Goal: Information Seeking & Learning: Learn about a topic

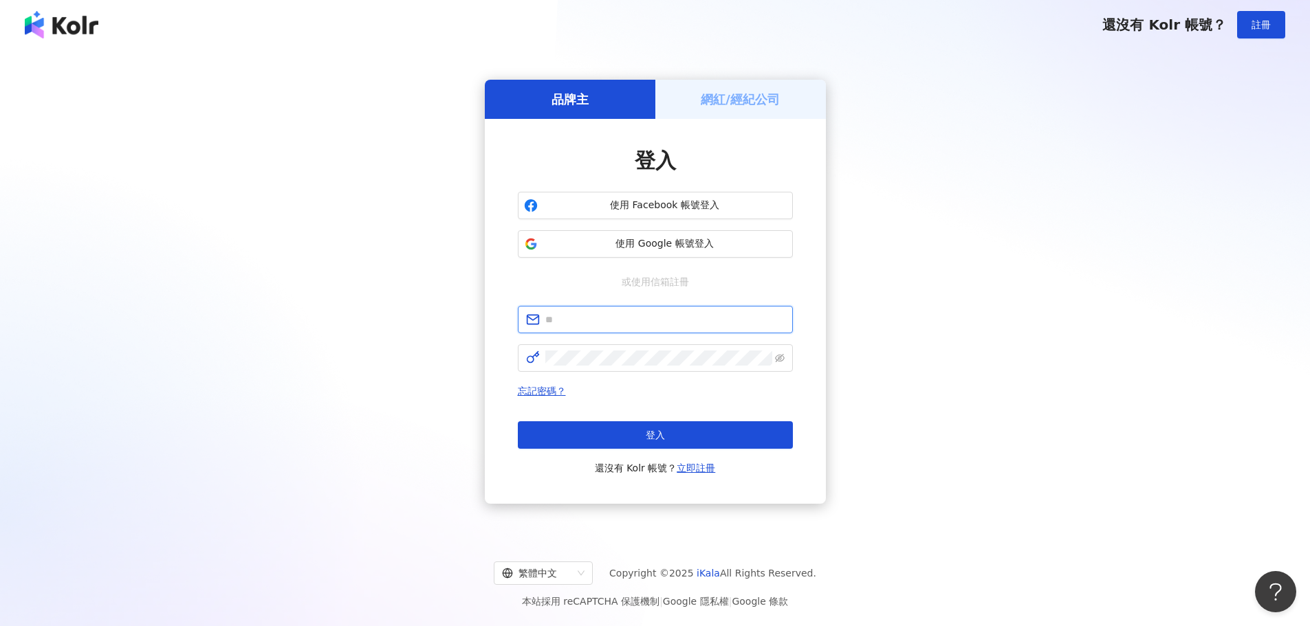
click at [633, 323] on input "text" at bounding box center [664, 319] width 239 height 15
click at [633, 325] on input "text" at bounding box center [664, 319] width 239 height 15
type input "**********"
click button "登入" at bounding box center [655, 434] width 275 height 27
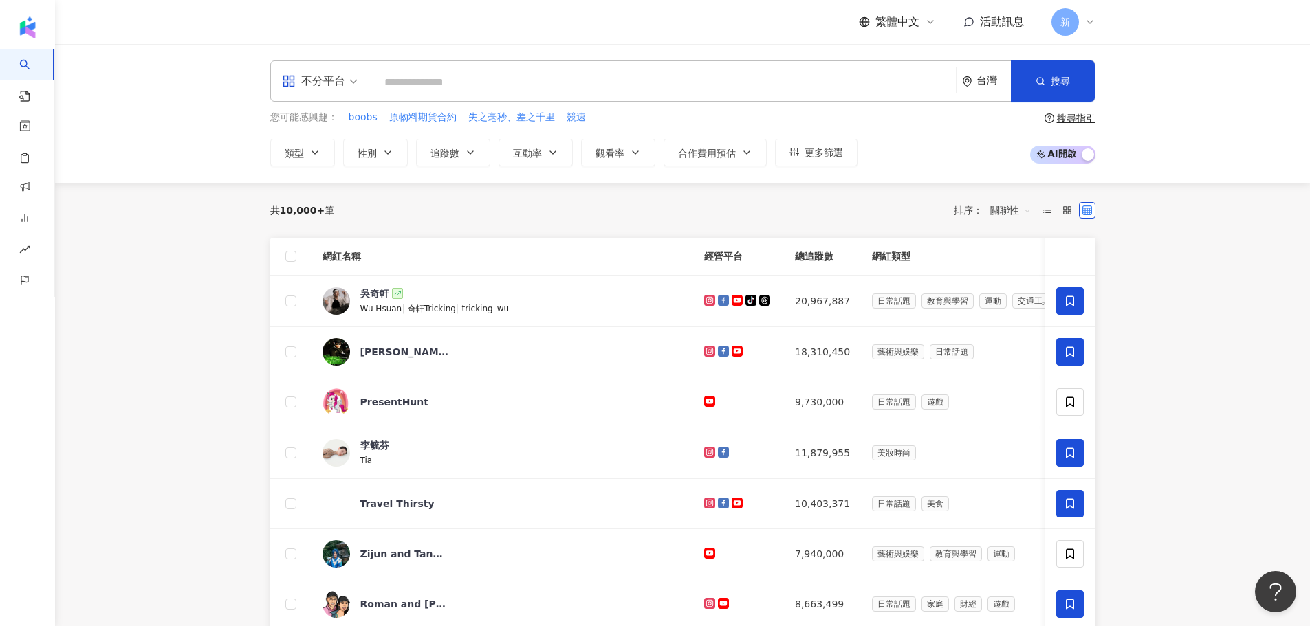
click at [467, 80] on input "search" at bounding box center [663, 82] width 573 height 26
type input "*"
type input "****"
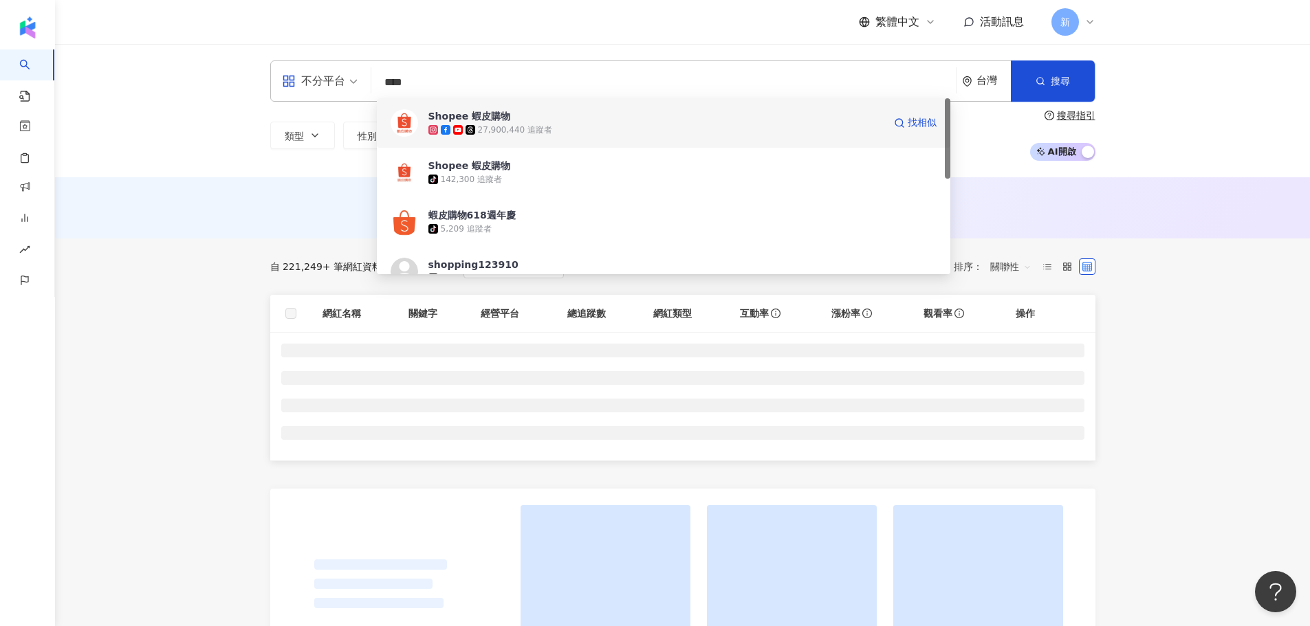
click at [503, 132] on div "27,900,440 追蹤者" at bounding box center [515, 130] width 75 height 12
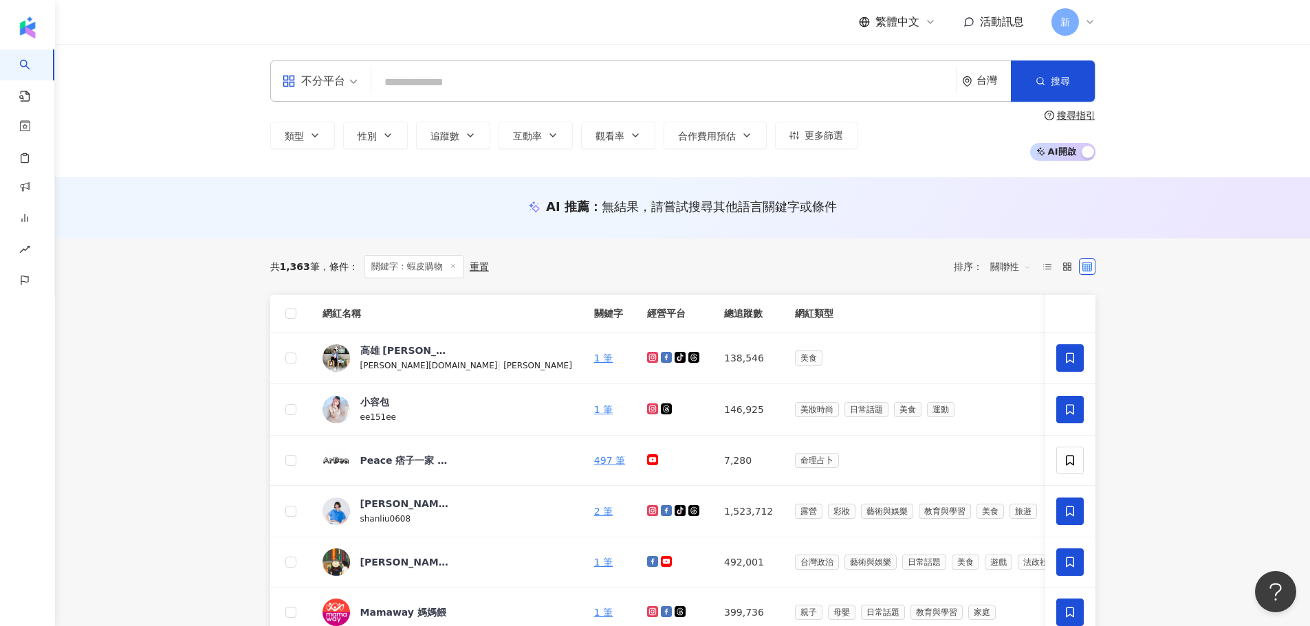
click at [451, 266] on icon at bounding box center [453, 266] width 7 height 7
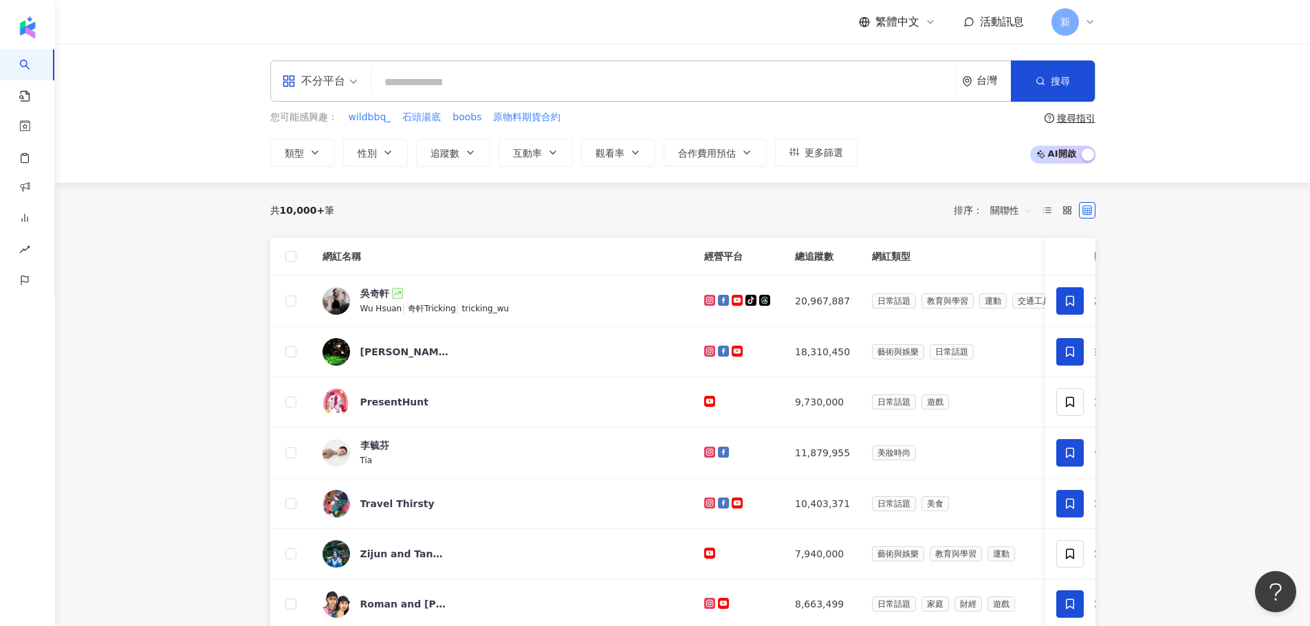
click at [355, 80] on span "不分平台" at bounding box center [320, 81] width 76 height 22
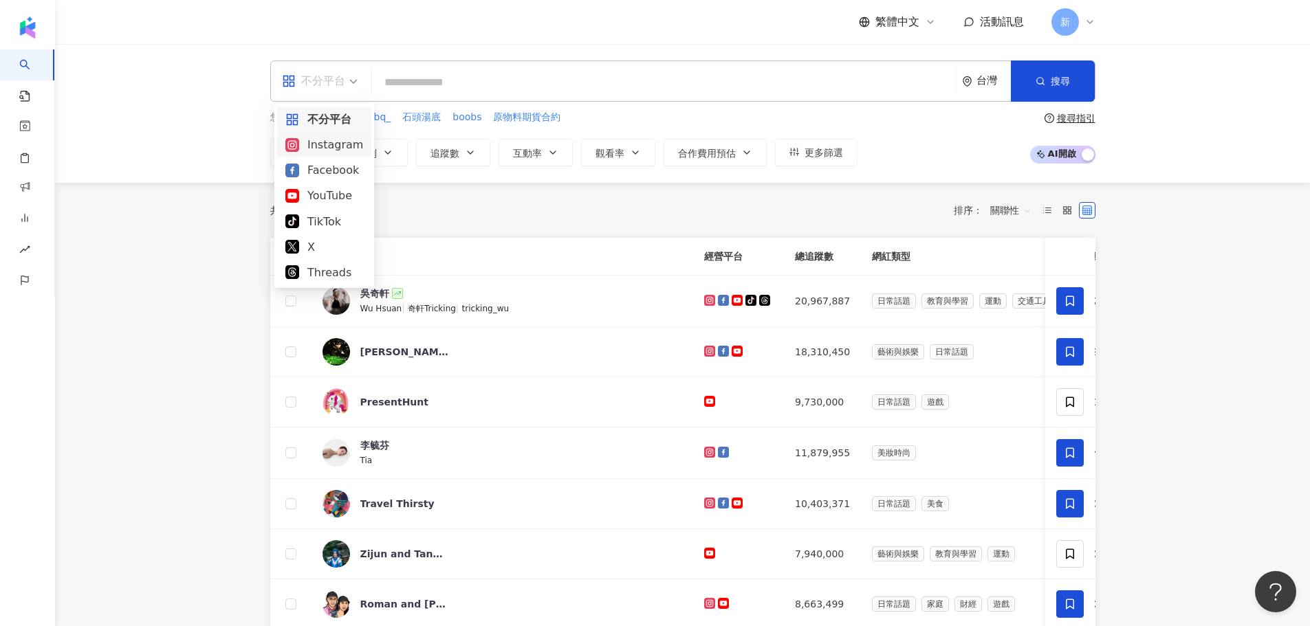
click at [332, 149] on div "Instagram" at bounding box center [324, 144] width 78 height 17
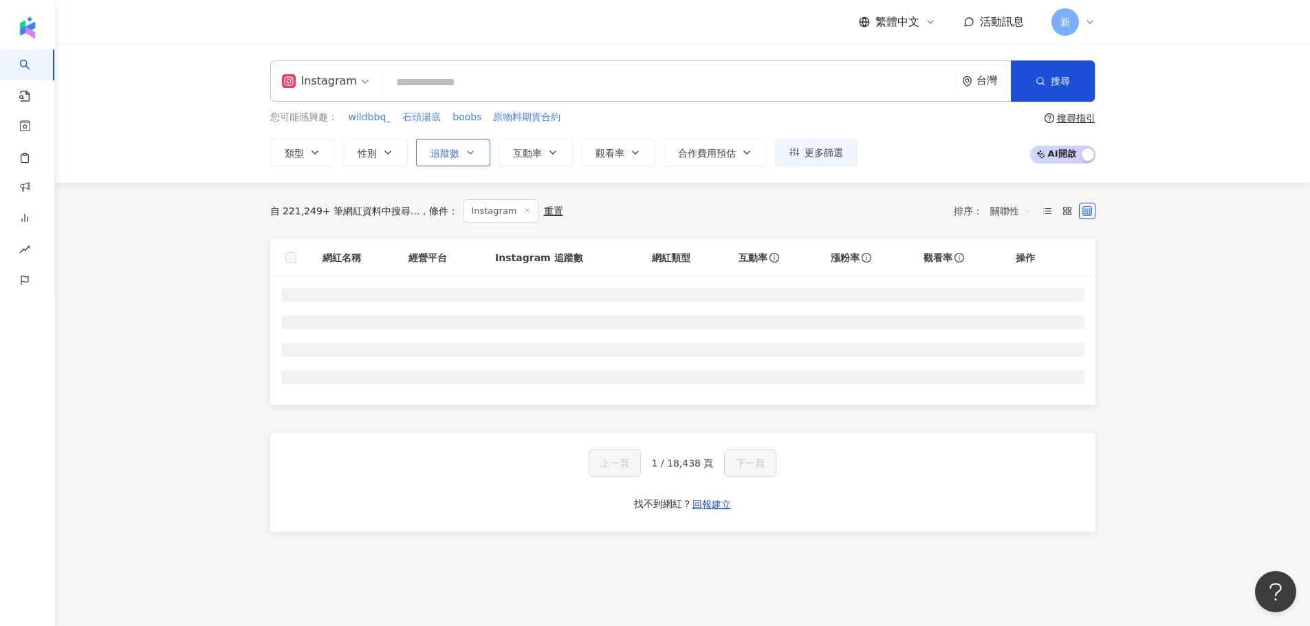
click at [465, 145] on button "追蹤數" at bounding box center [453, 152] width 74 height 27
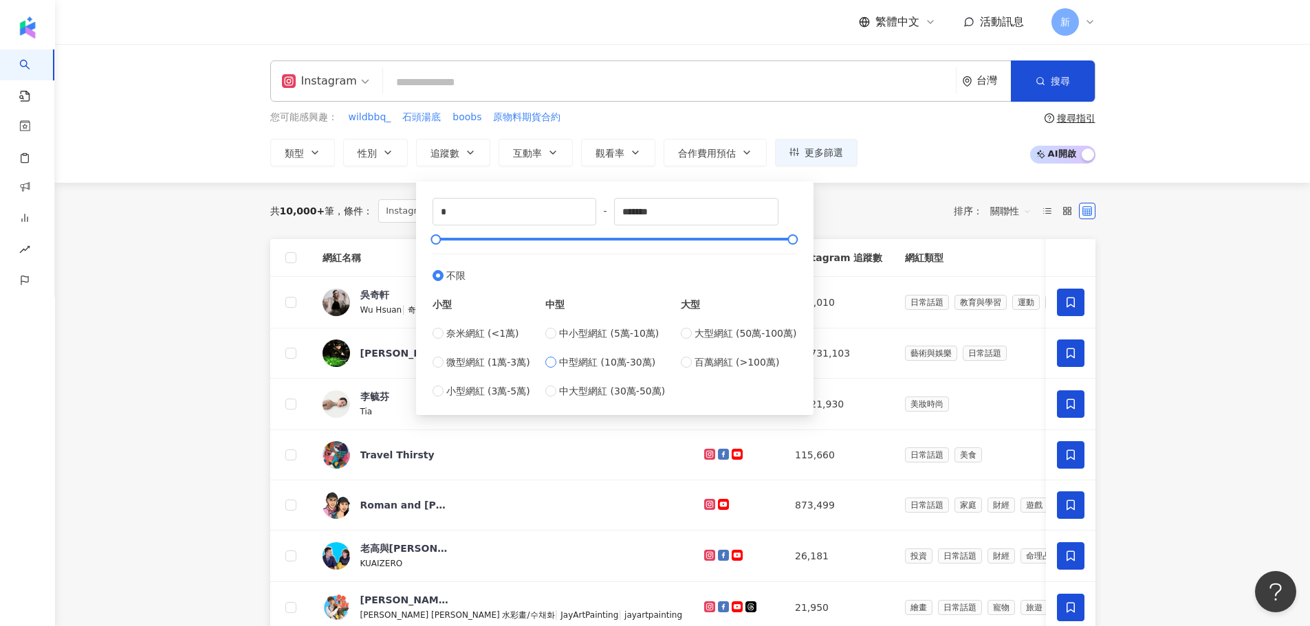
click at [582, 363] on span "中型網紅 (10萬-30萬)" at bounding box center [607, 362] width 96 height 15
type input "******"
click at [325, 227] on div "共 10,000+ 筆 條件 ： Instagram 重置 排序： 關聯性" at bounding box center [682, 211] width 825 height 56
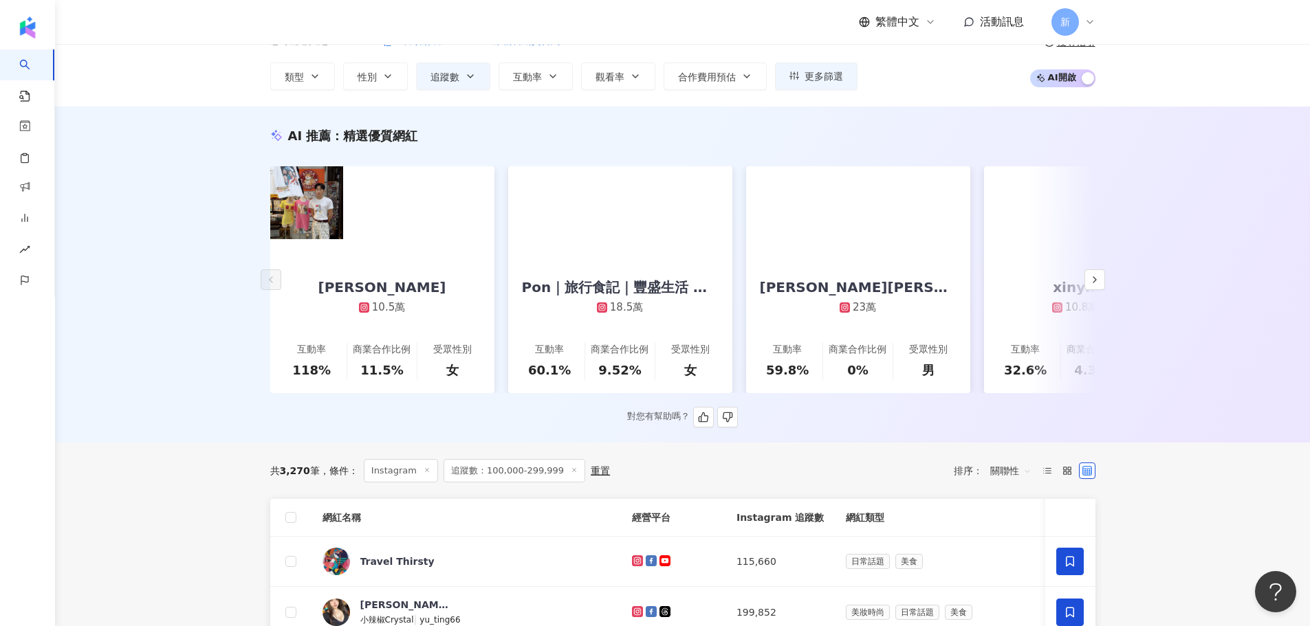
scroll to position [69, 0]
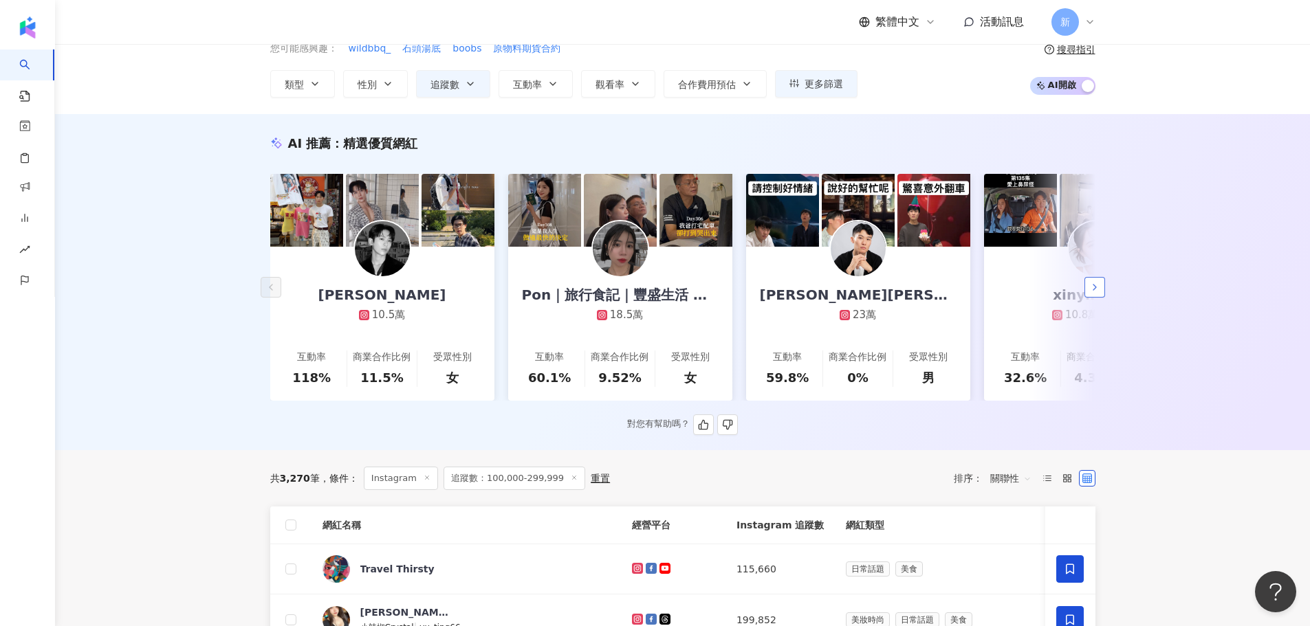
click at [1090, 293] on icon "button" at bounding box center [1094, 287] width 11 height 11
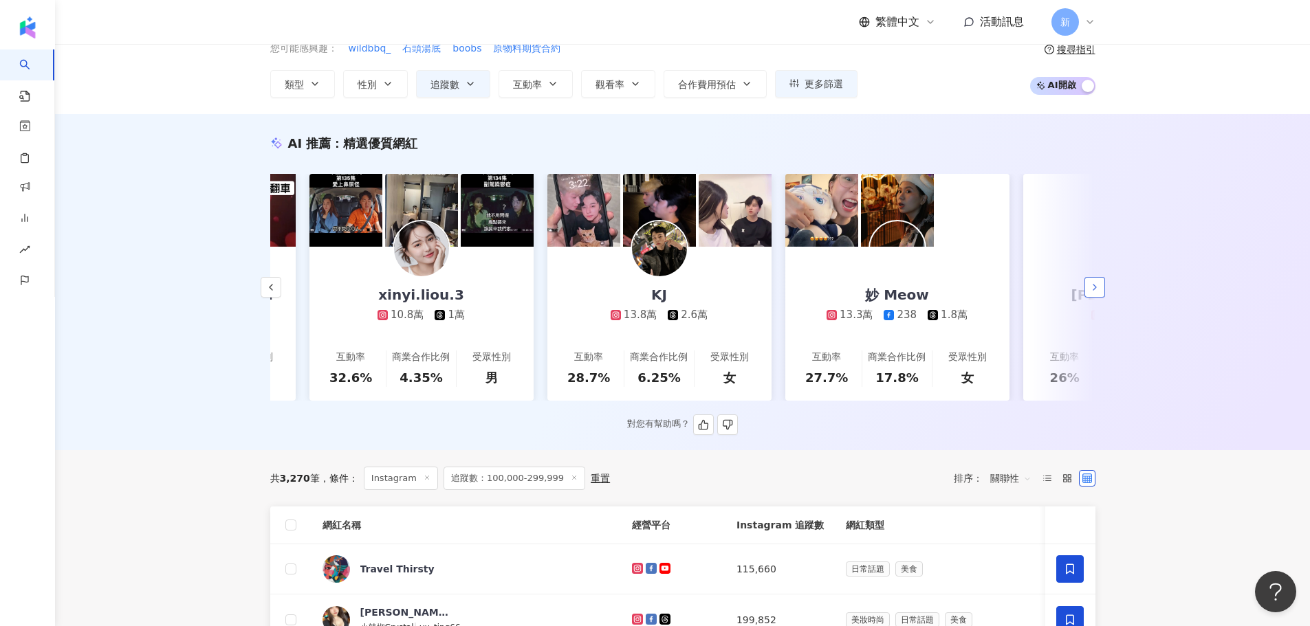
scroll to position [0, 714]
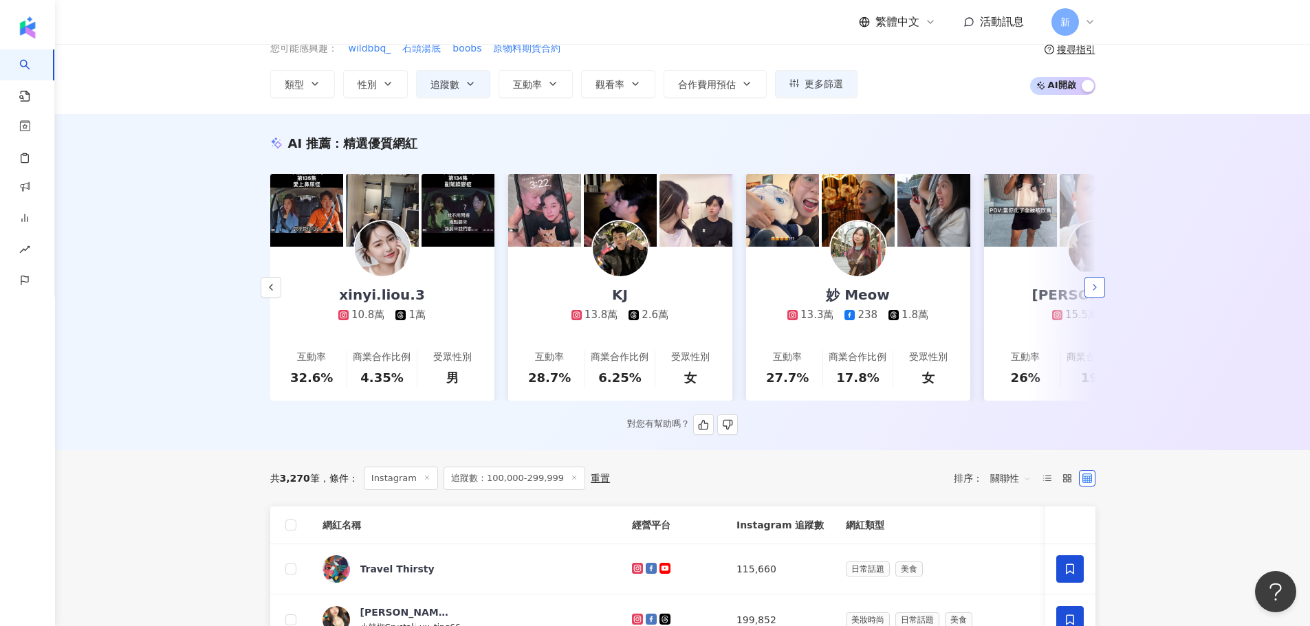
click at [1090, 293] on icon "button" at bounding box center [1094, 287] width 11 height 11
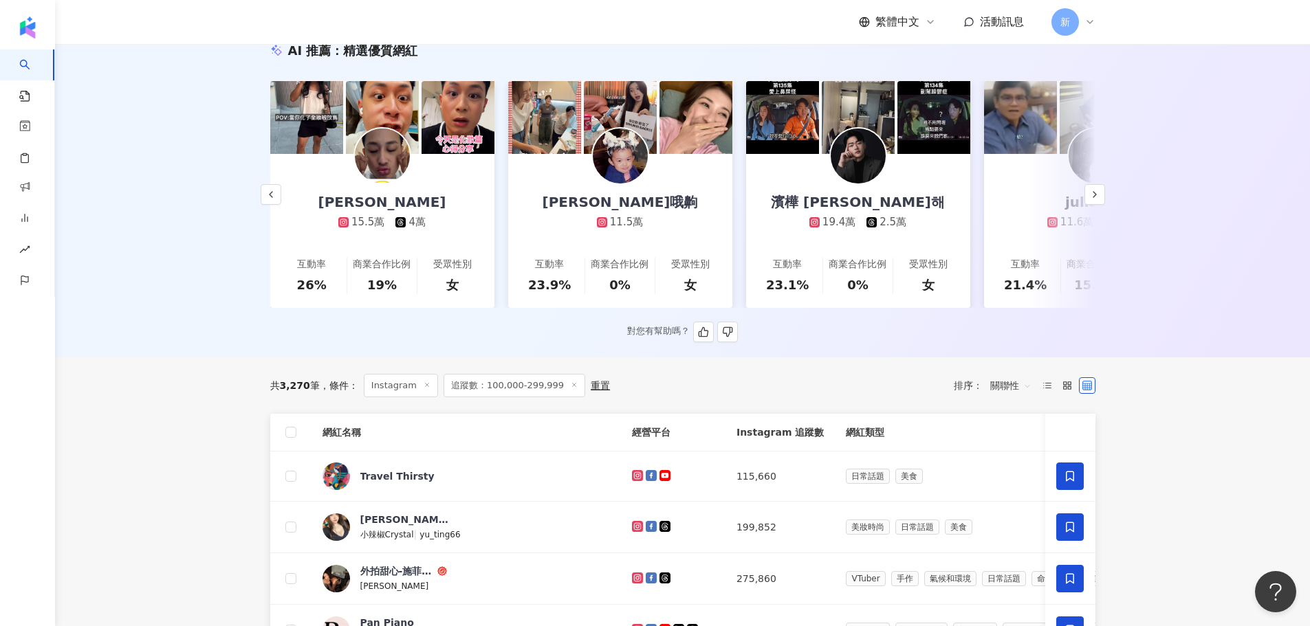
scroll to position [137, 0]
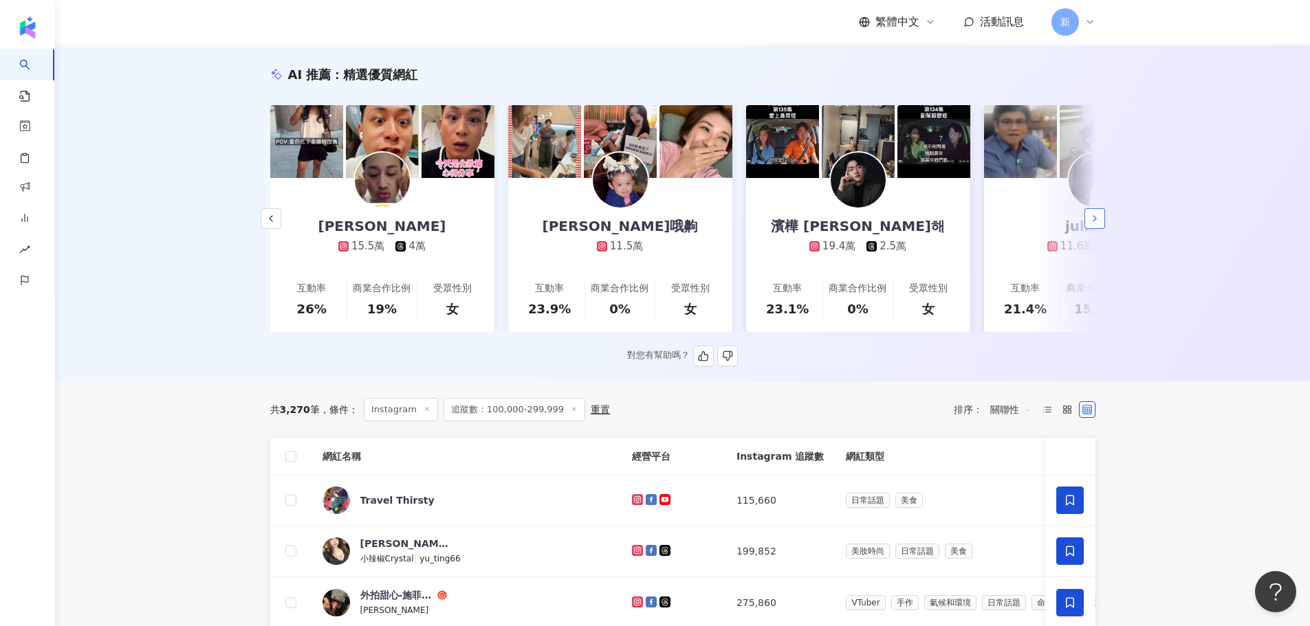
click at [1092, 221] on icon "button" at bounding box center [1094, 218] width 11 height 11
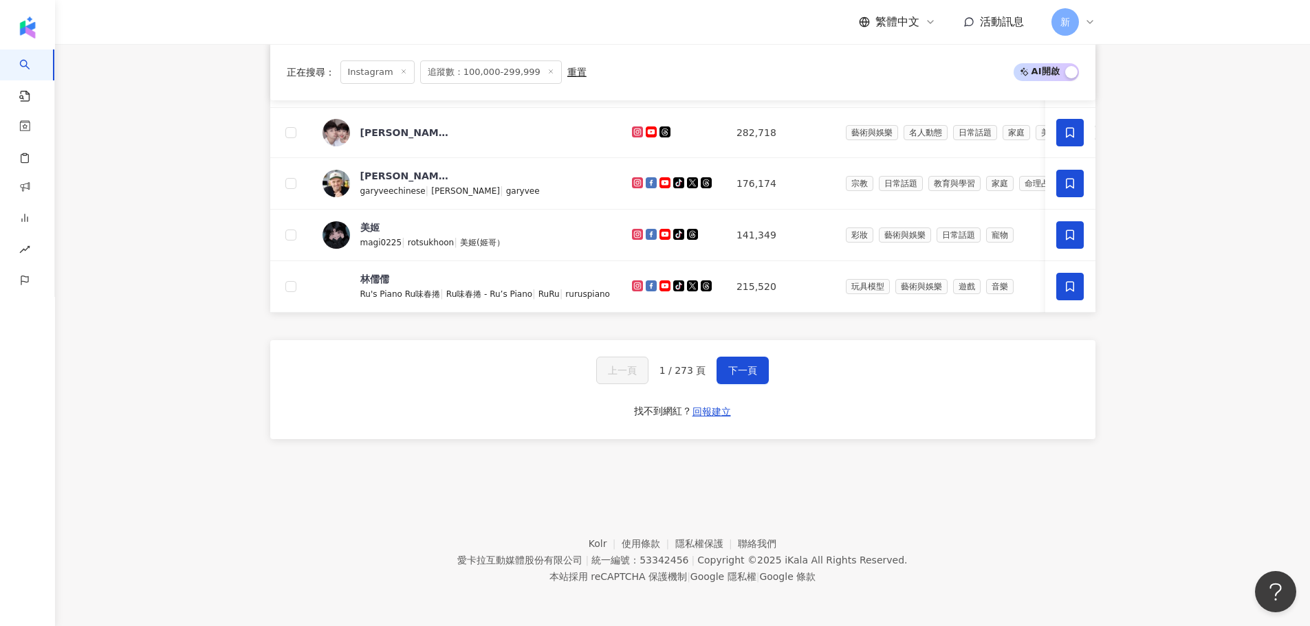
scroll to position [934, 0]
click at [731, 374] on span "下一頁" at bounding box center [742, 370] width 29 height 11
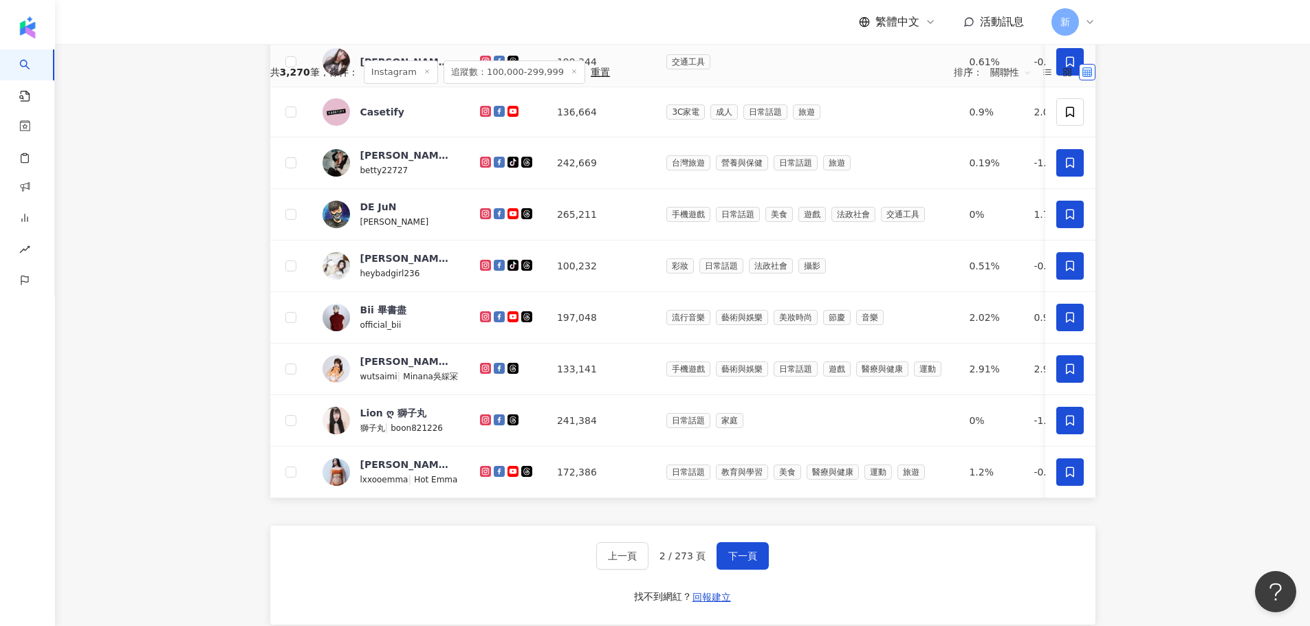
scroll to position [453, 0]
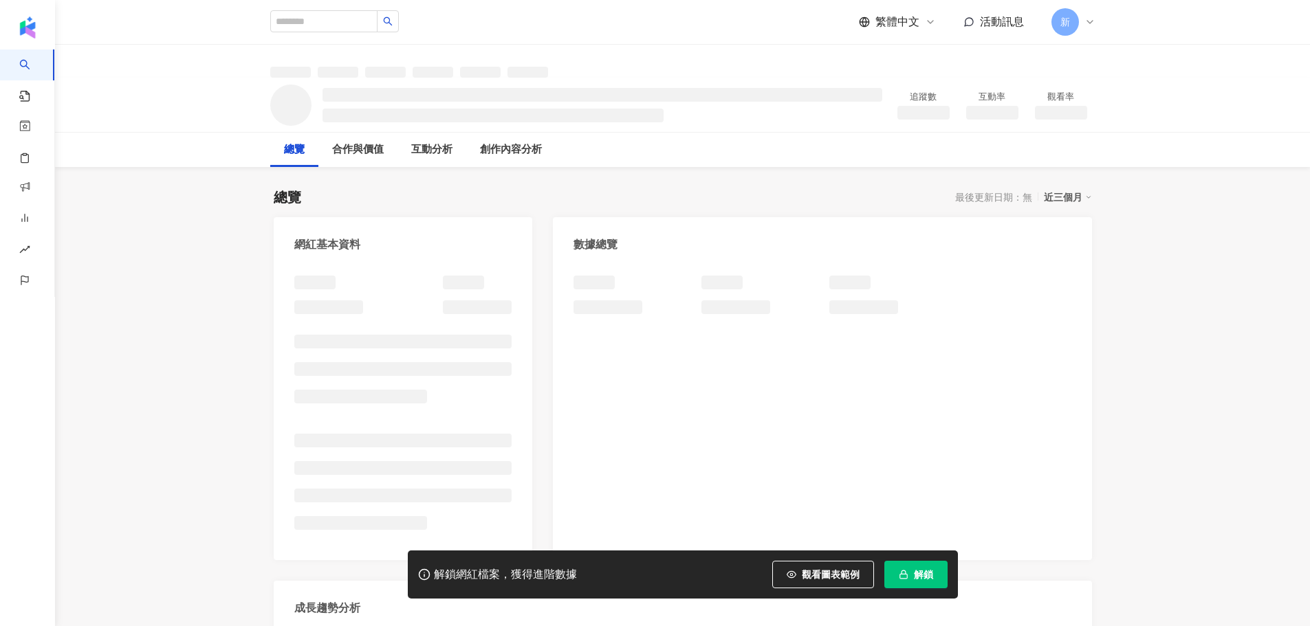
click at [918, 580] on span "解鎖" at bounding box center [923, 574] width 19 height 11
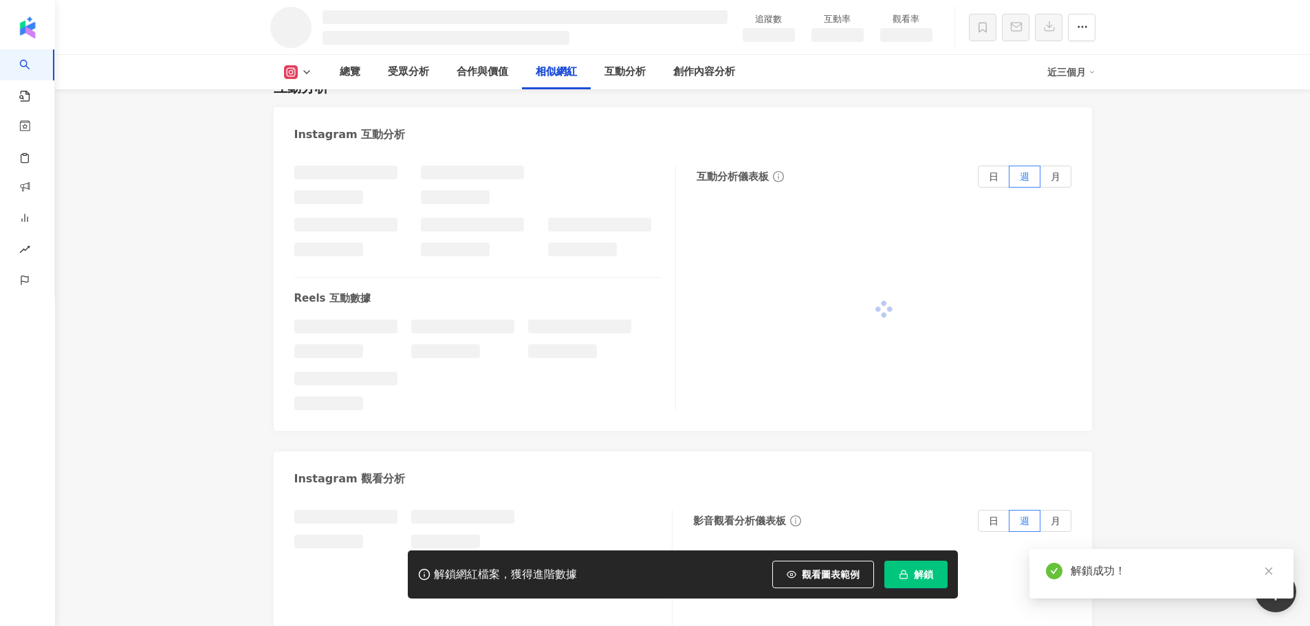
scroll to position [2359, 0]
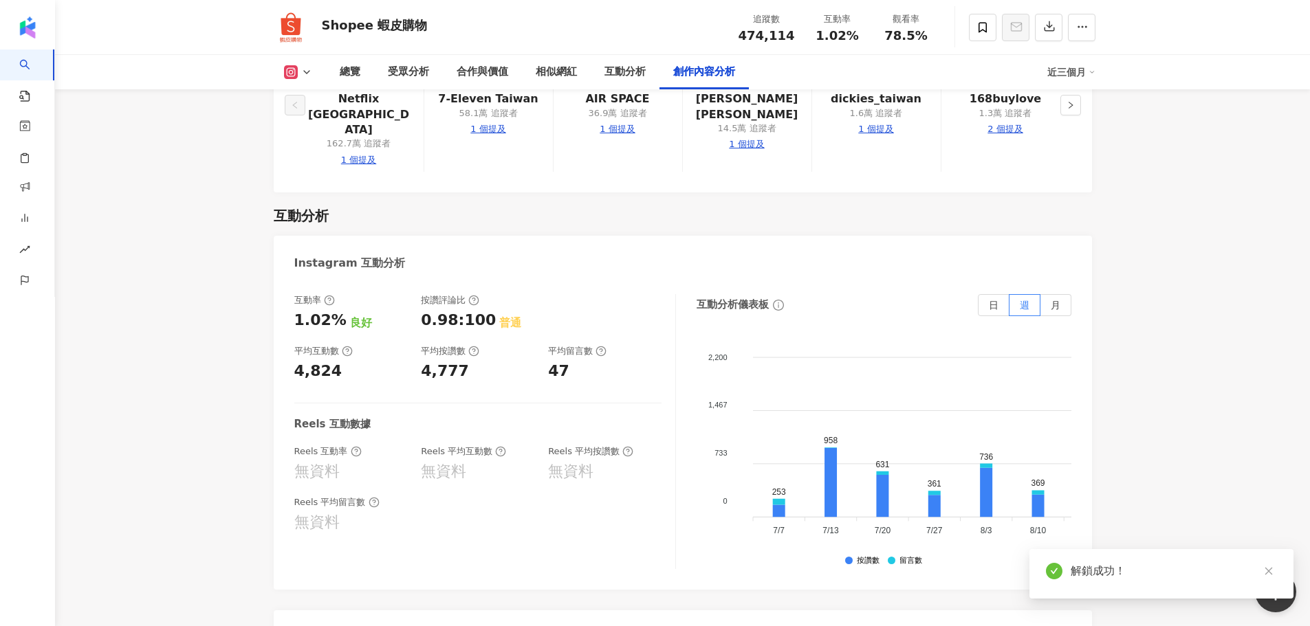
scroll to position [3691, 0]
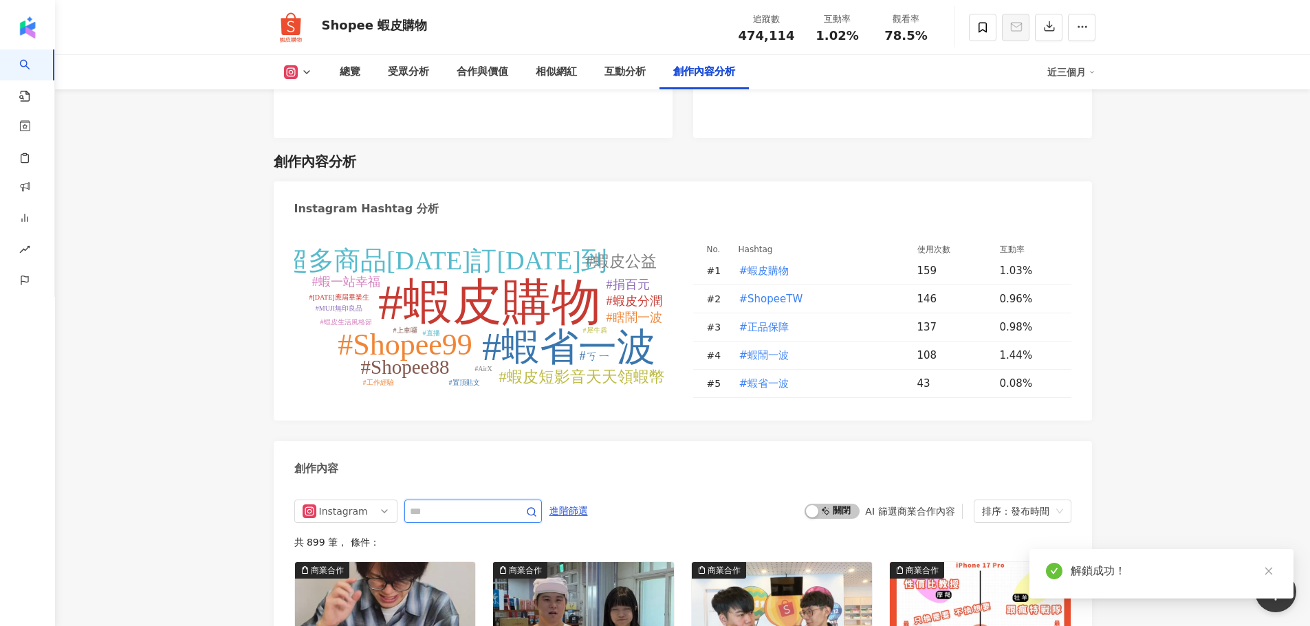
click at [448, 500] on span at bounding box center [472, 511] width 137 height 23
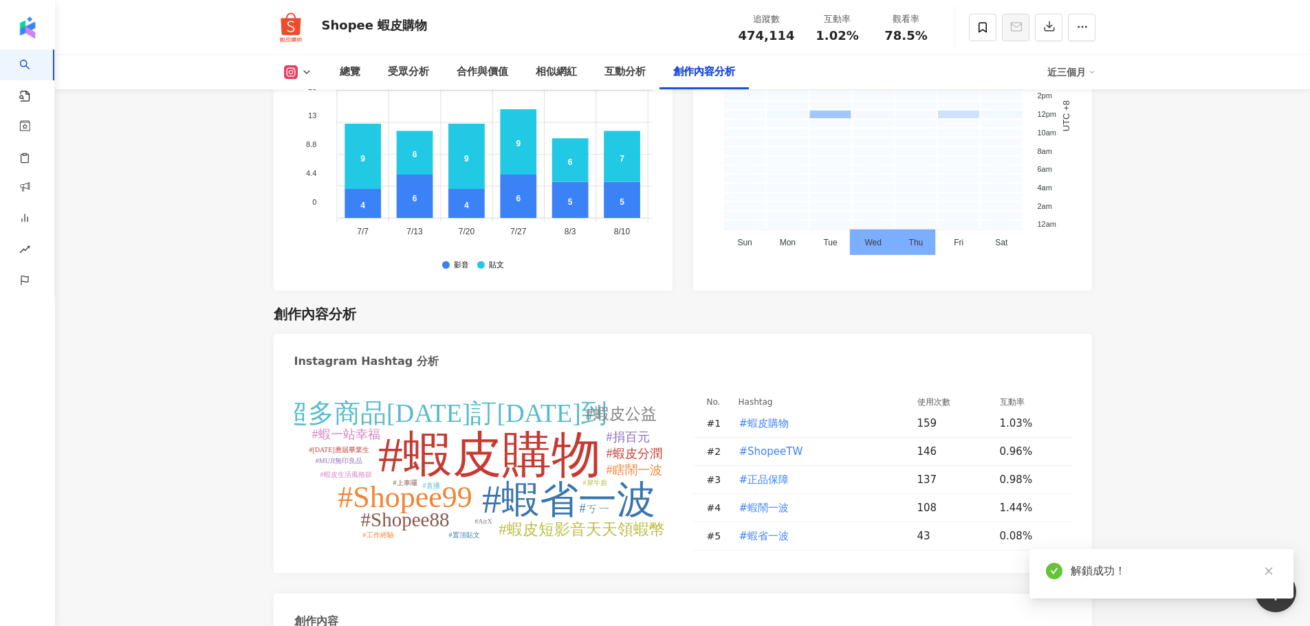
scroll to position [4043, 0]
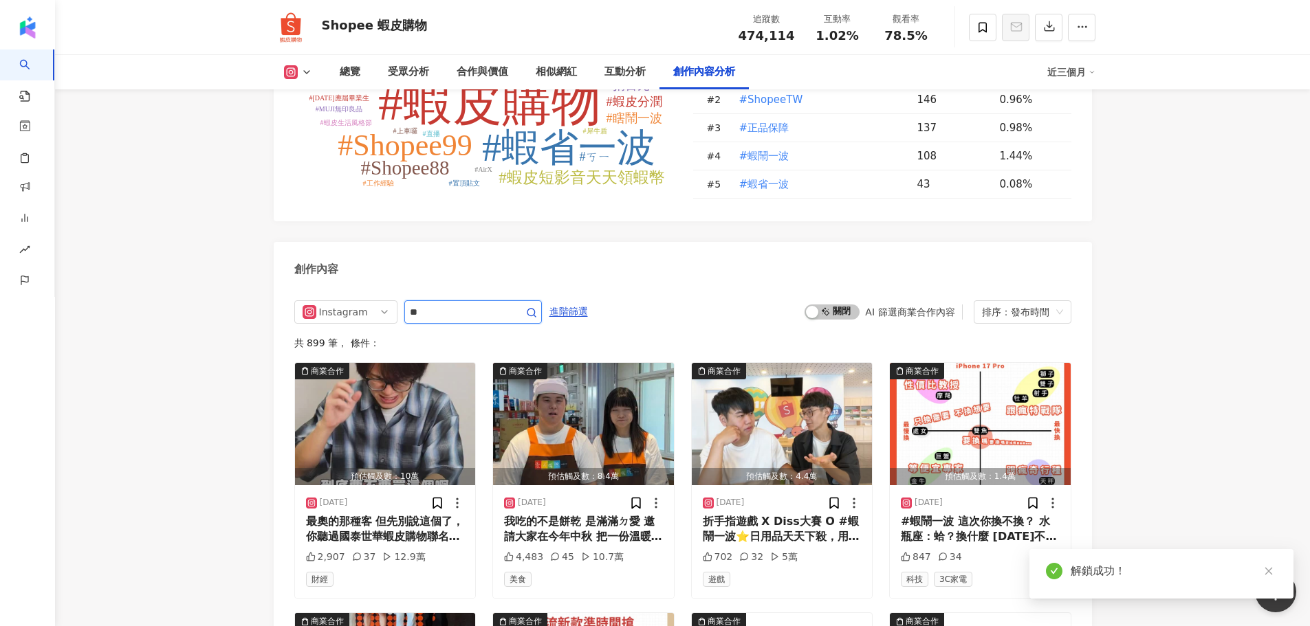
type input "*"
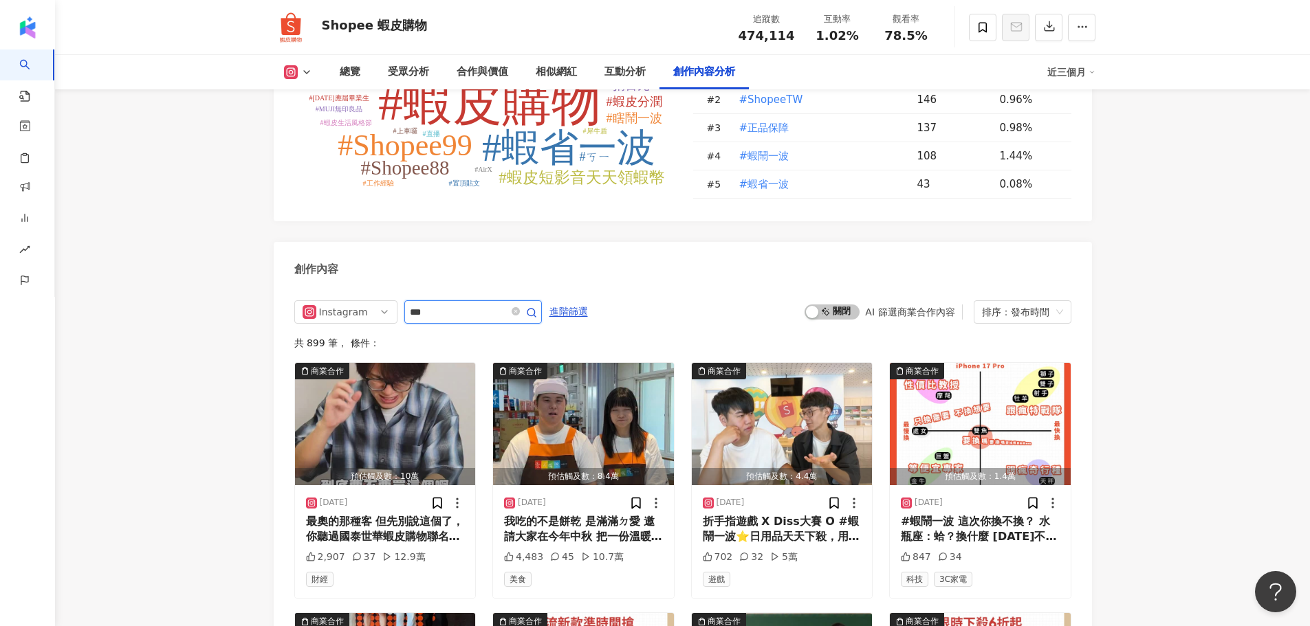
type input "***"
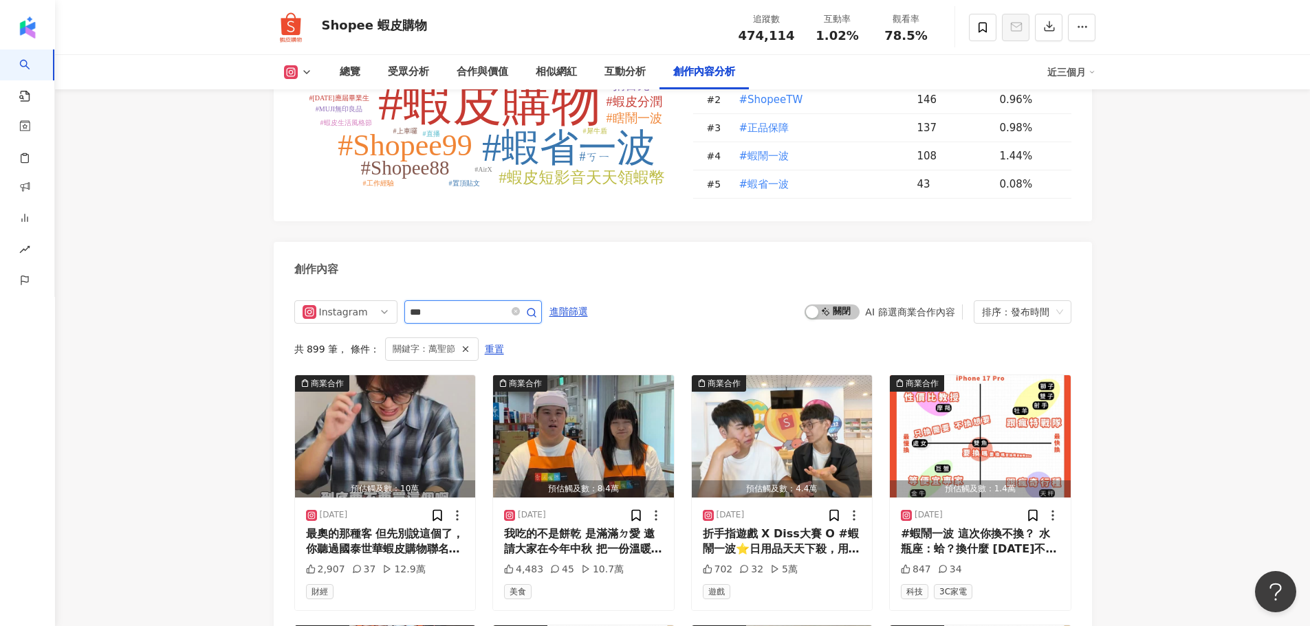
scroll to position [4153, 0]
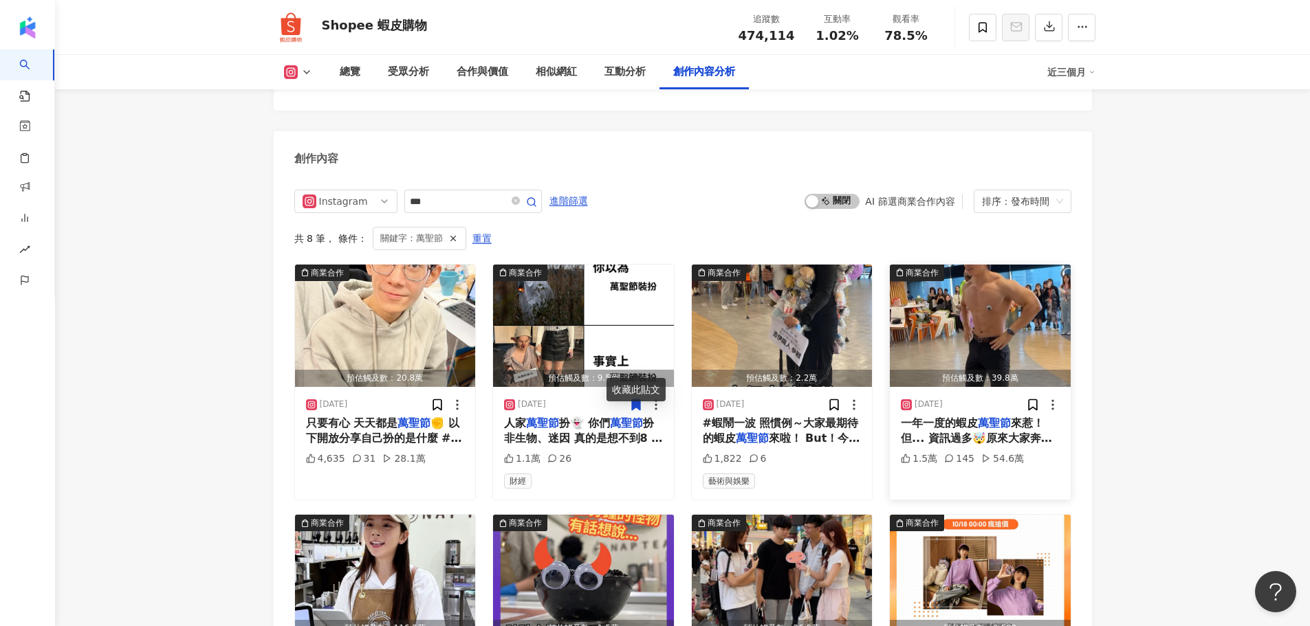
click at [965, 417] on span "來惹！但... 資訊過多🤯原來大家奔赴的是病情（？貼心提醒內有養眼畫面沒看到是你的筍絲🤭#蝦鬧一波【蝦皮怪物" at bounding box center [980, 454] width 158 height 75
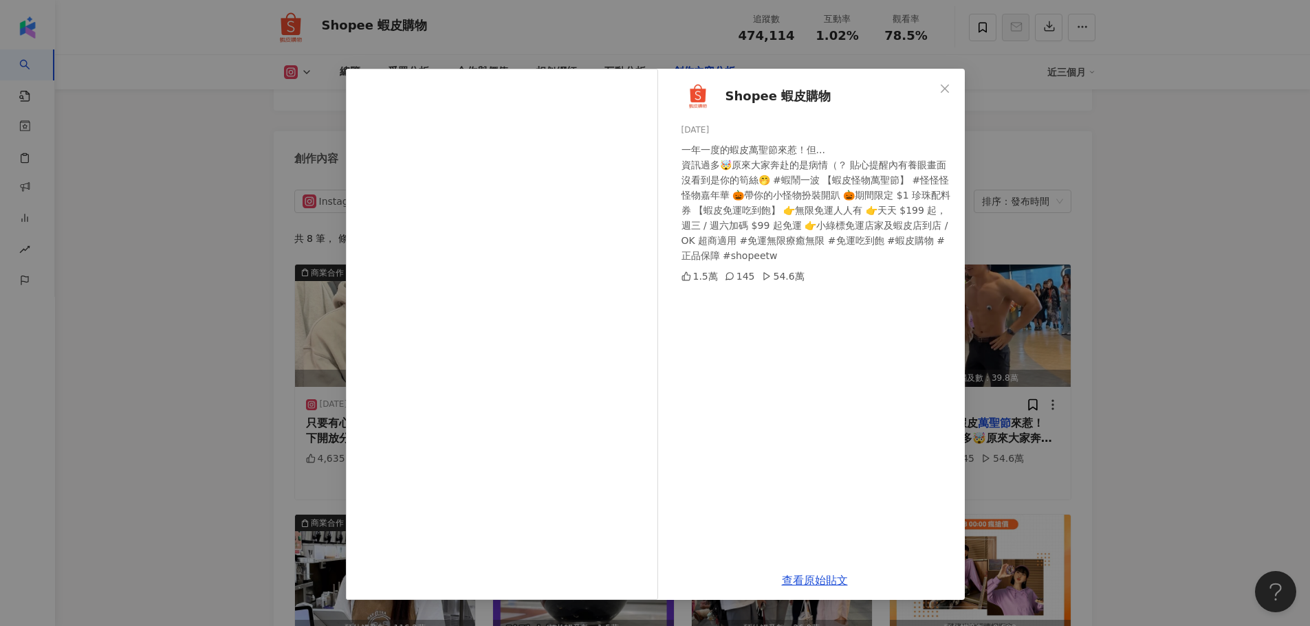
click at [1106, 285] on div "Shopee 蝦皮購物 2024/10/25 一年一度的蝦皮萬聖節來惹！但... 資訊過多🤯原來大家奔赴的是病情（？貼心提醒內有養眼畫面沒看到是你的筍絲🤭…" at bounding box center [655, 313] width 1310 height 626
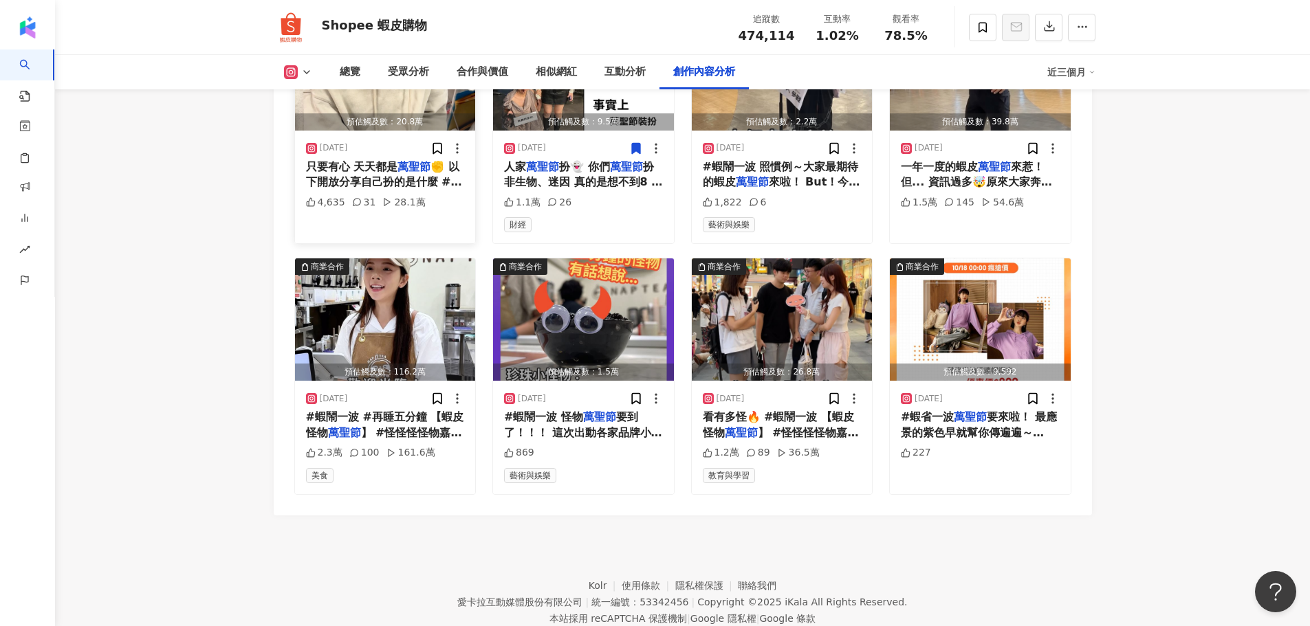
scroll to position [4135, 0]
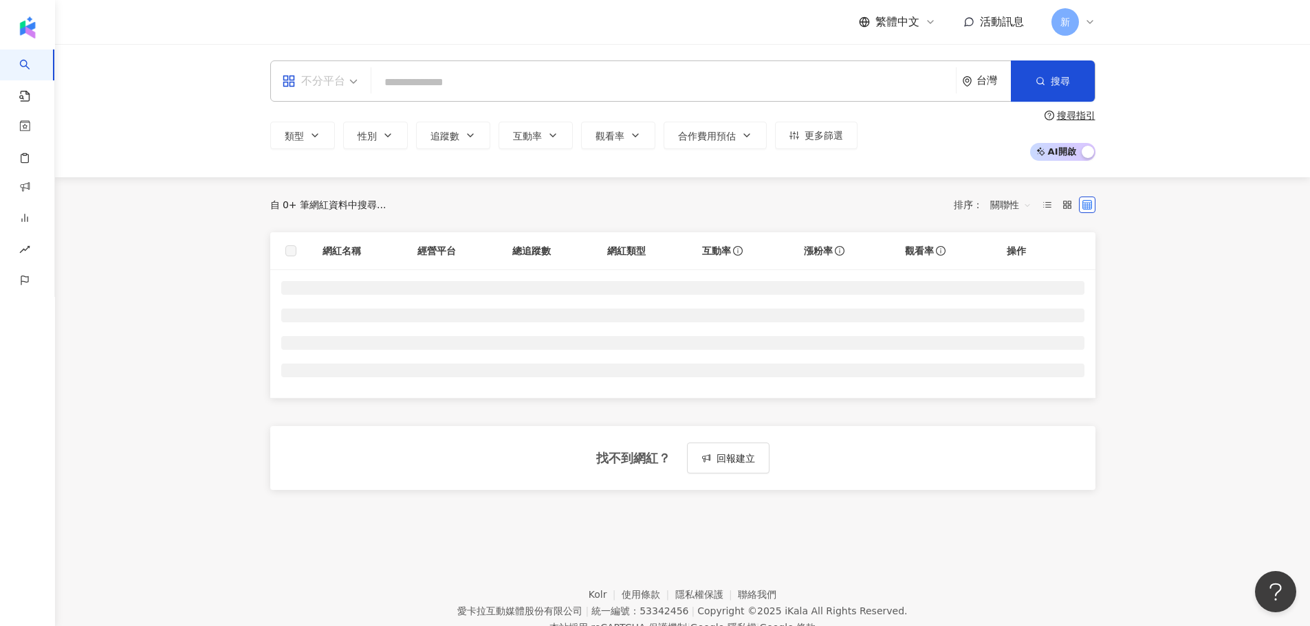
click at [345, 63] on input "search" at bounding box center [320, 72] width 76 height 22
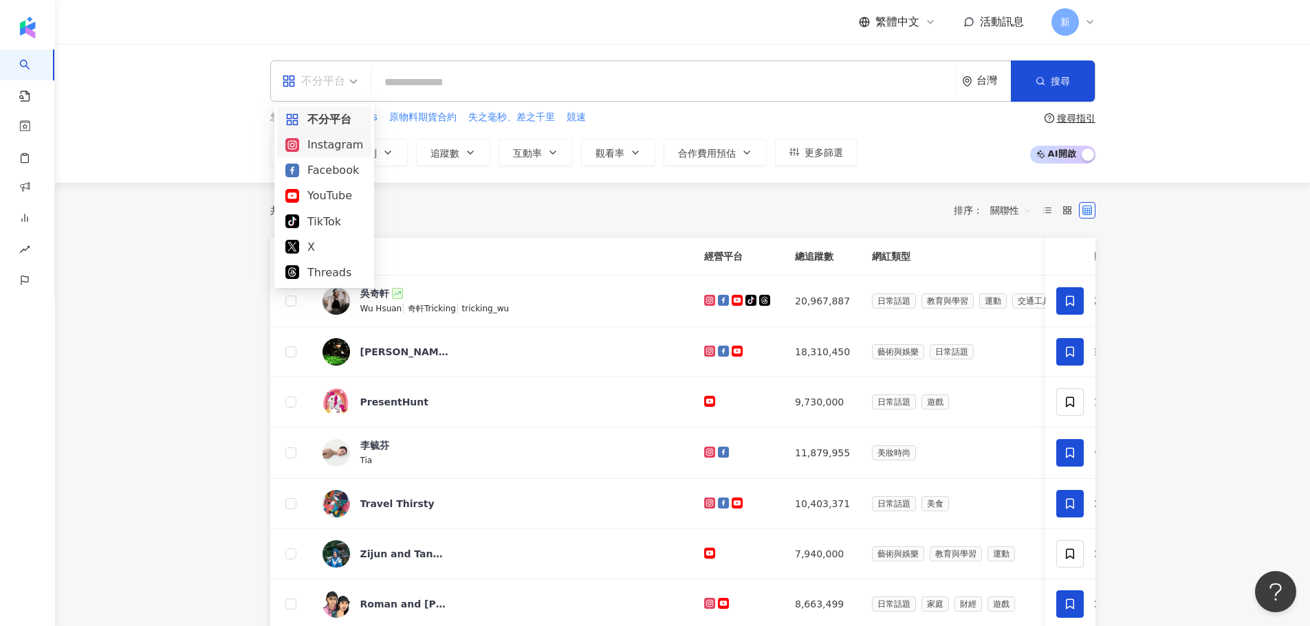
click at [333, 143] on div "Instagram" at bounding box center [324, 144] width 78 height 17
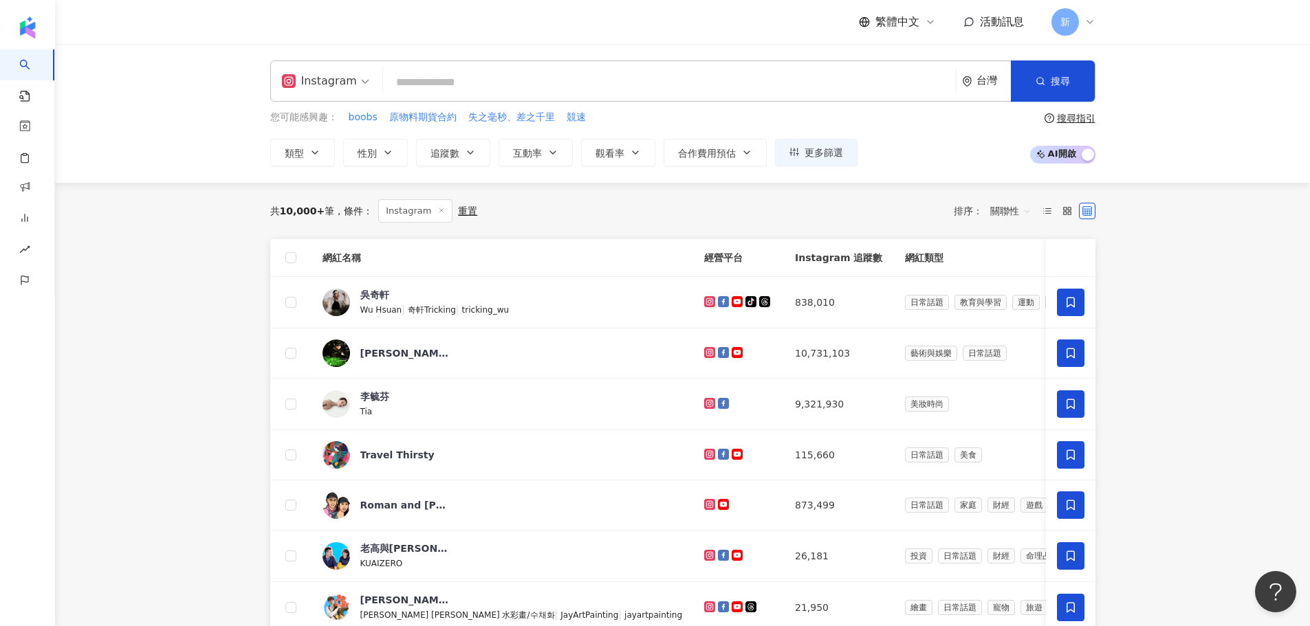
click at [428, 85] on input "search" at bounding box center [669, 82] width 562 height 26
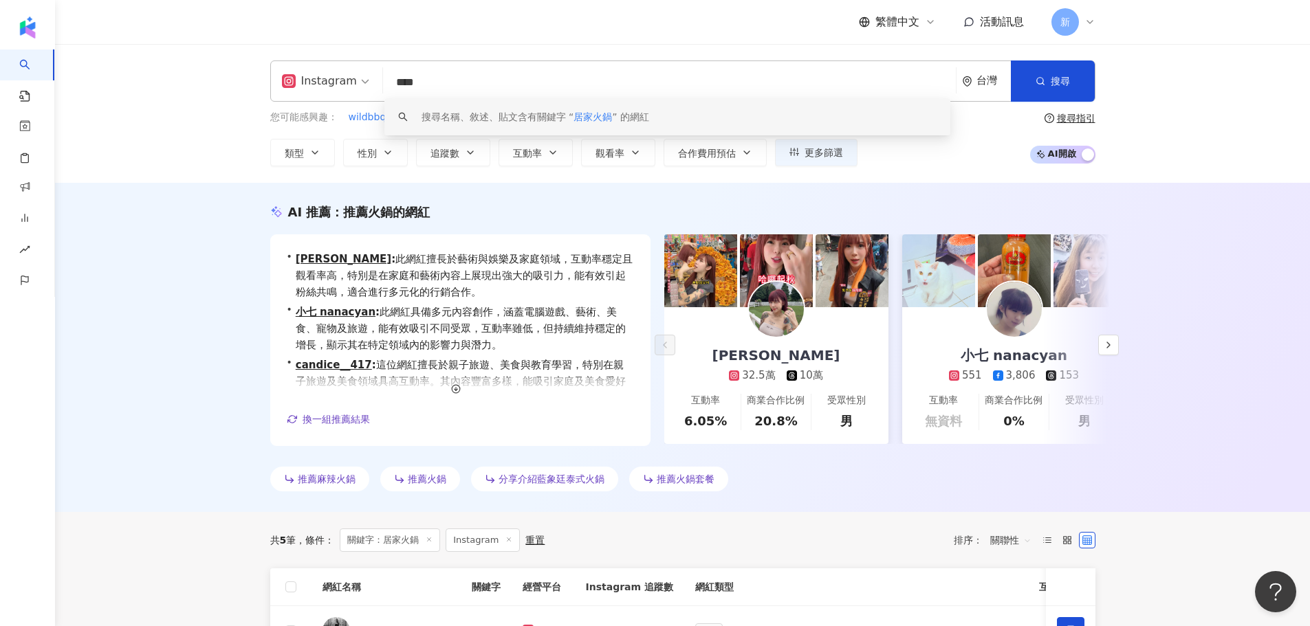
drag, startPoint x: 436, startPoint y: 79, endPoint x: 329, endPoint y: 78, distance: 107.2
click at [329, 78] on div "Instagram **** 台灣 搜尋 keyword 搜尋名稱、敘述、貼文含有關鍵字 “ 居家火鍋 ” 的網紅" at bounding box center [682, 80] width 825 height 41
paste input "search"
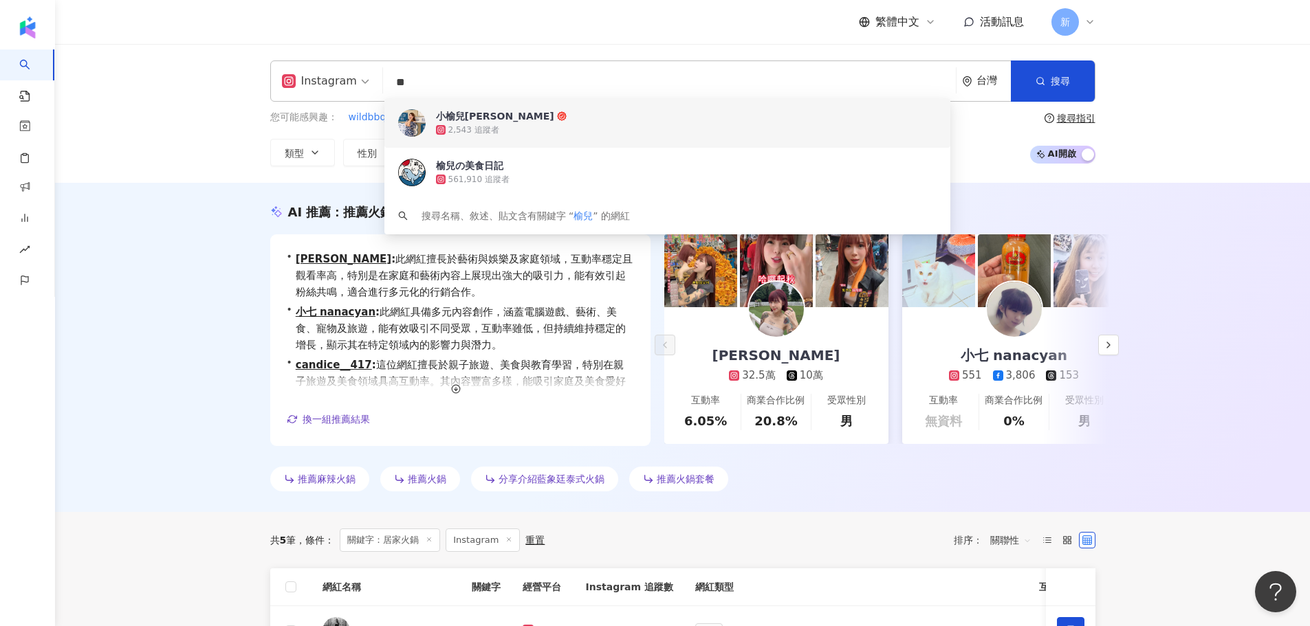
click at [1115, 356] on div "AI 推薦 ： 推薦火鍋的網紅 • 俞莉 : 此網紅擅長於藝術與娛樂及家庭領域，互動率穩定且觀看率高，特別是在家庭和藝術內容上展現出強大的吸引力，能有效引起粉…" at bounding box center [683, 350] width 880 height 294
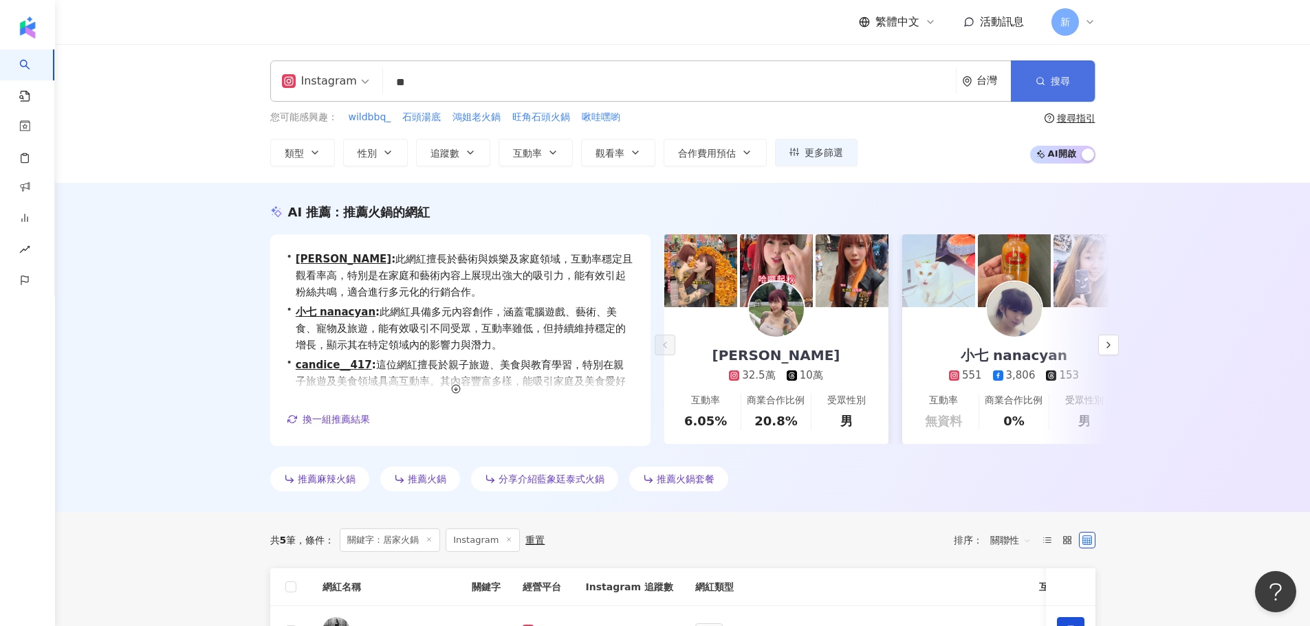
click at [1051, 76] on span "搜尋" at bounding box center [1059, 81] width 19 height 11
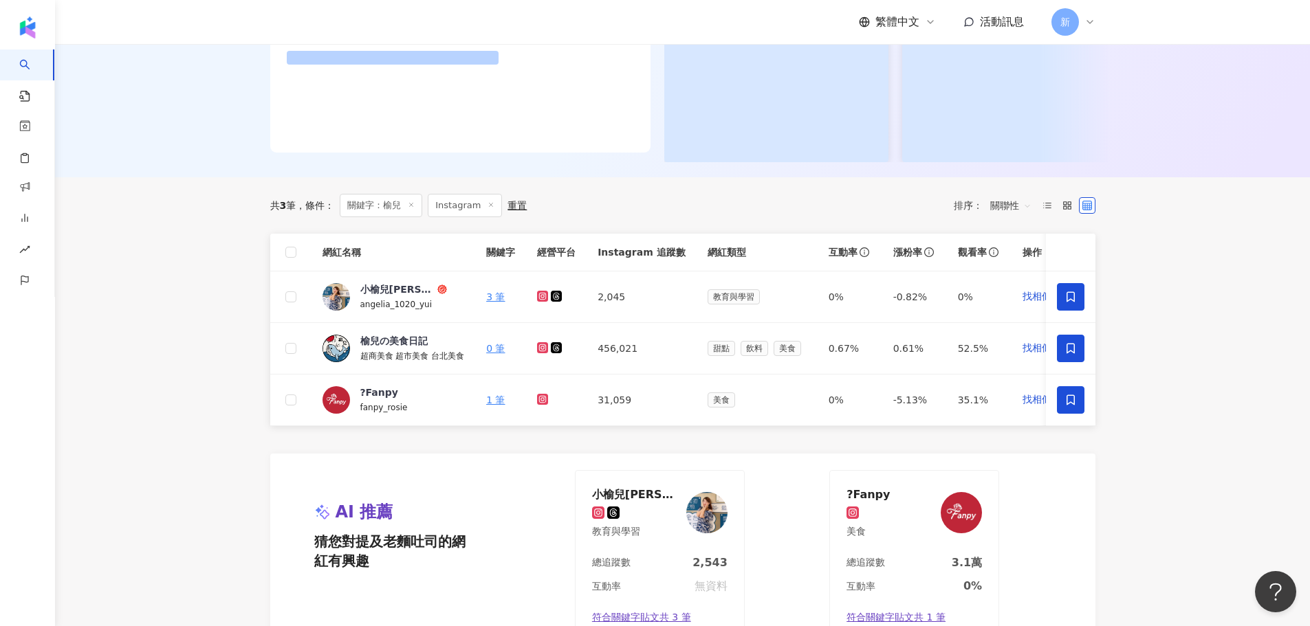
scroll to position [412, 0]
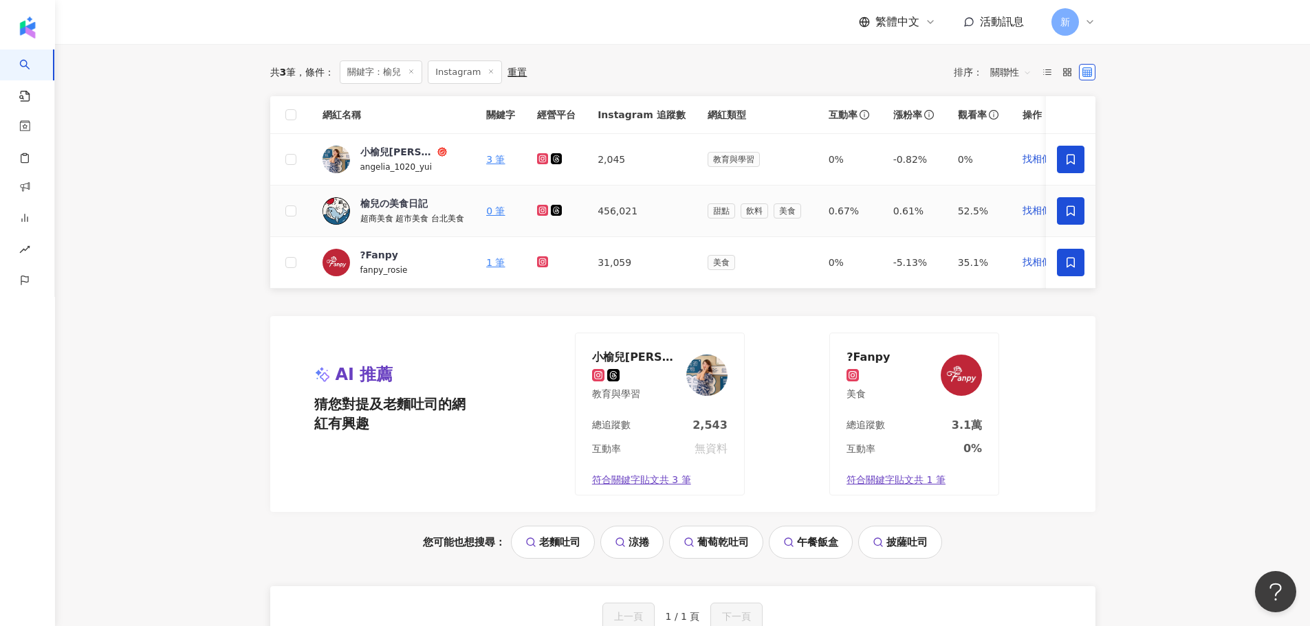
click at [541, 211] on icon at bounding box center [542, 210] width 2 height 2
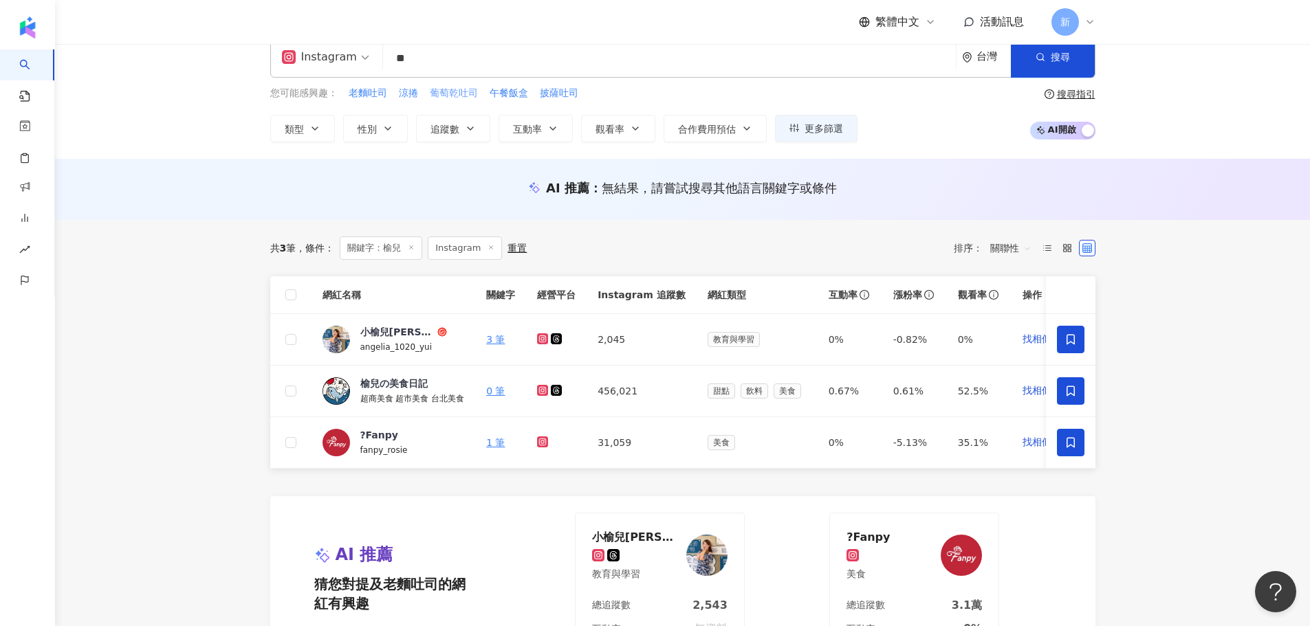
scroll to position [0, 0]
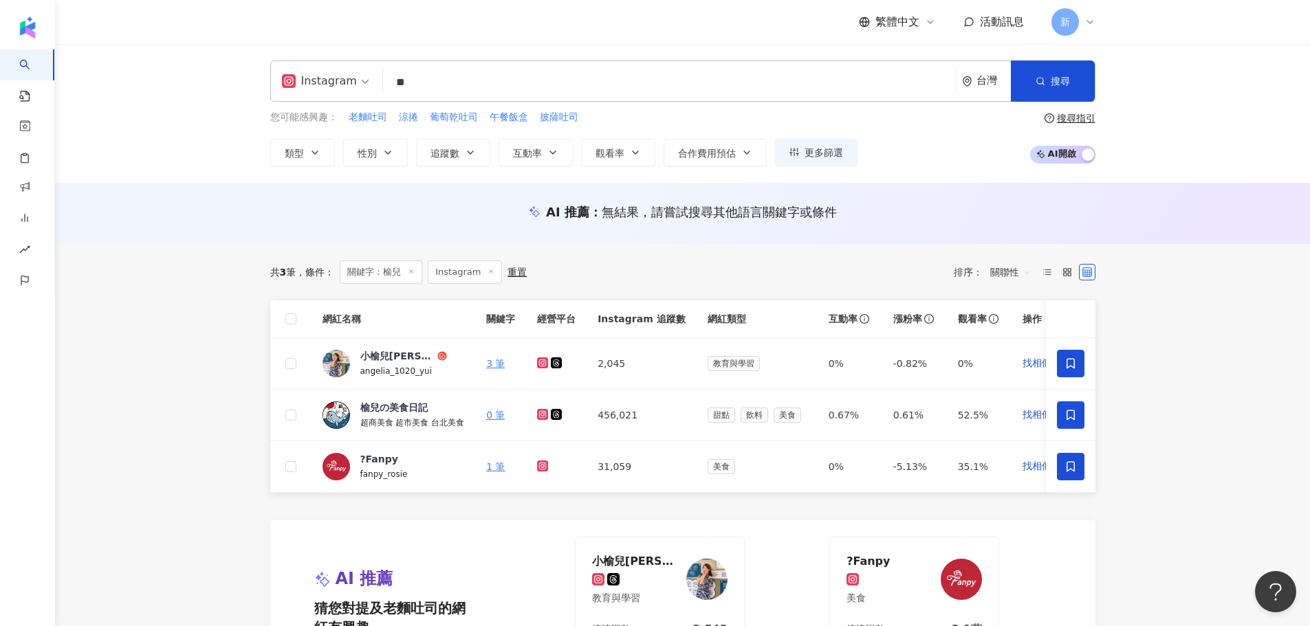
drag, startPoint x: 442, startPoint y: 75, endPoint x: 304, endPoint y: 74, distance: 138.2
click at [304, 74] on div "Instagram ** 台灣 搜尋 68378c29-3940-4c91-94c9-cbcf0cfd7acb 02a000f7-a7cd-4a55-9a14…" at bounding box center [682, 80] width 825 height 41
paste input "**********"
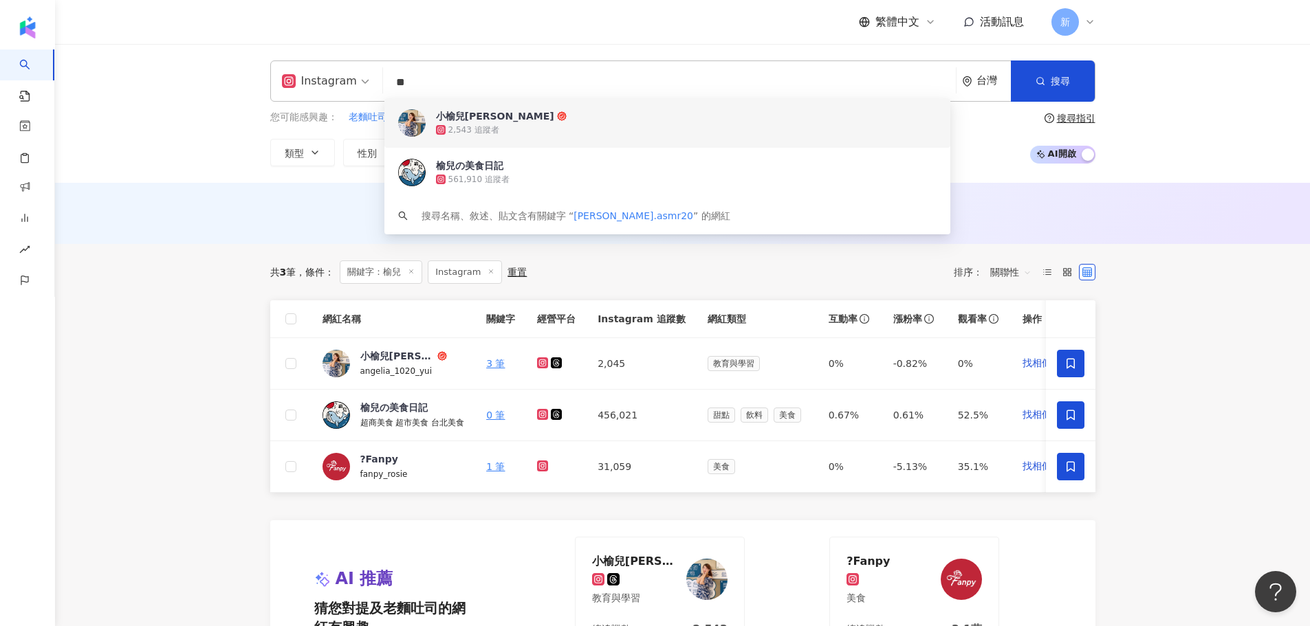
type input "**********"
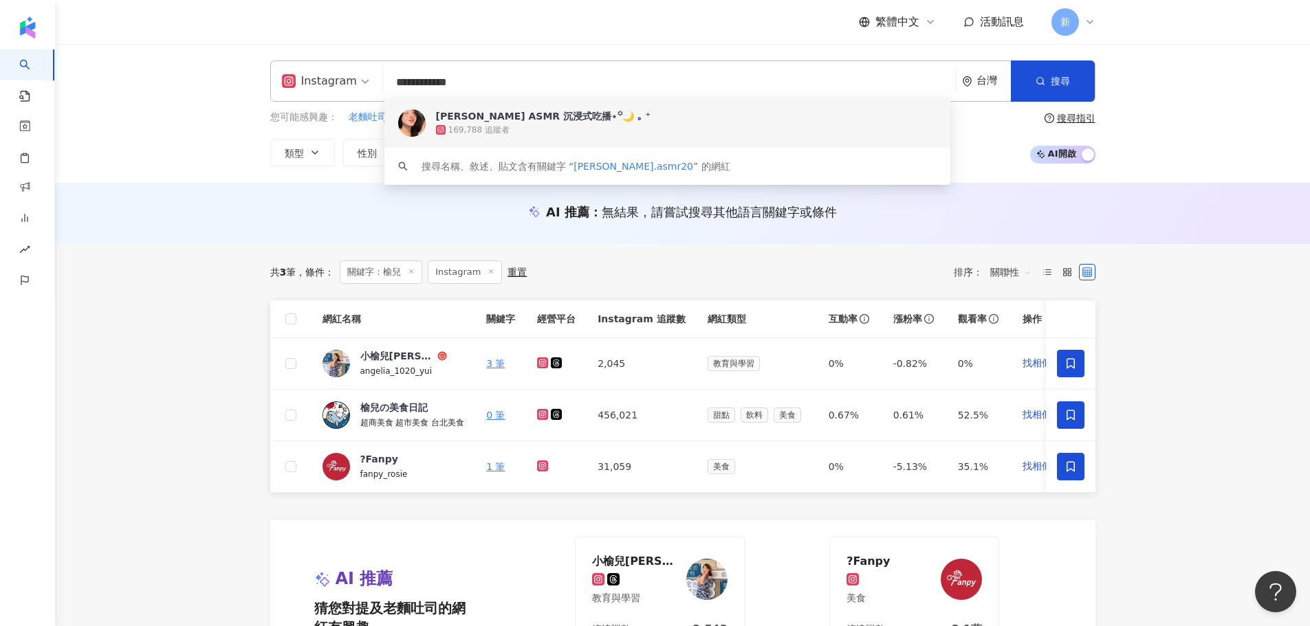
click at [579, 116] on span "Carol ASMR 沉浸式吃播⋆꙳🌙 ｡ ⁺" at bounding box center [663, 116] width 455 height 14
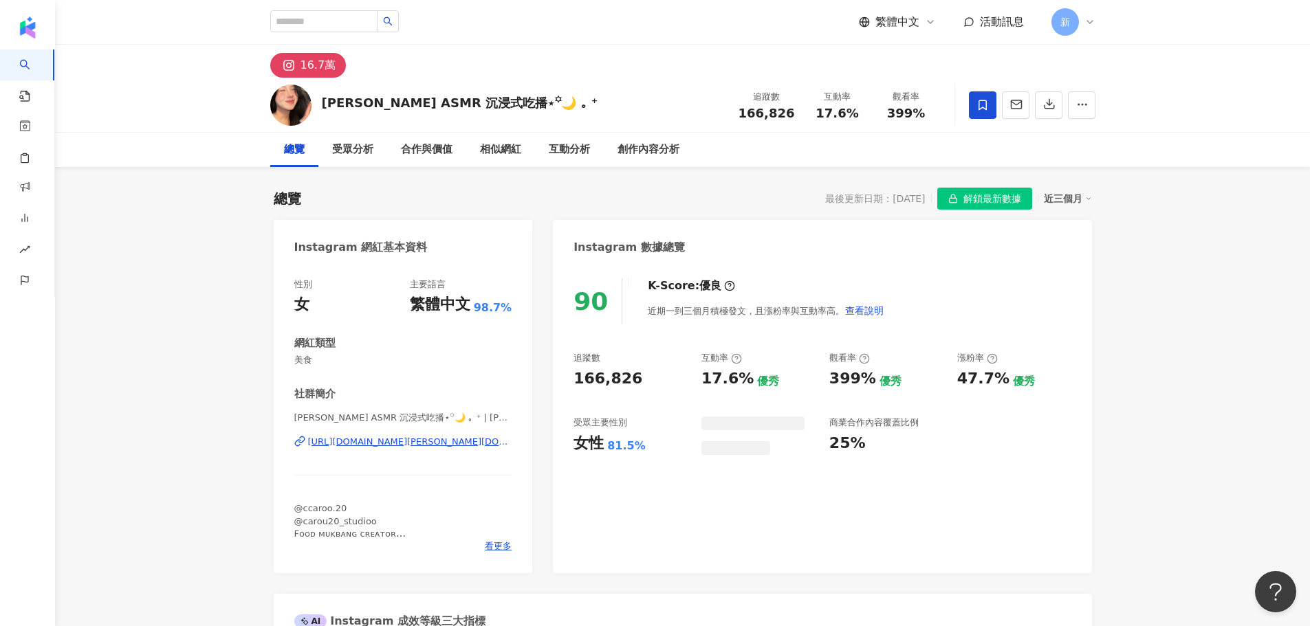
click at [980, 198] on span "解鎖最新數據" at bounding box center [992, 199] width 58 height 22
click at [977, 104] on icon at bounding box center [982, 105] width 12 height 12
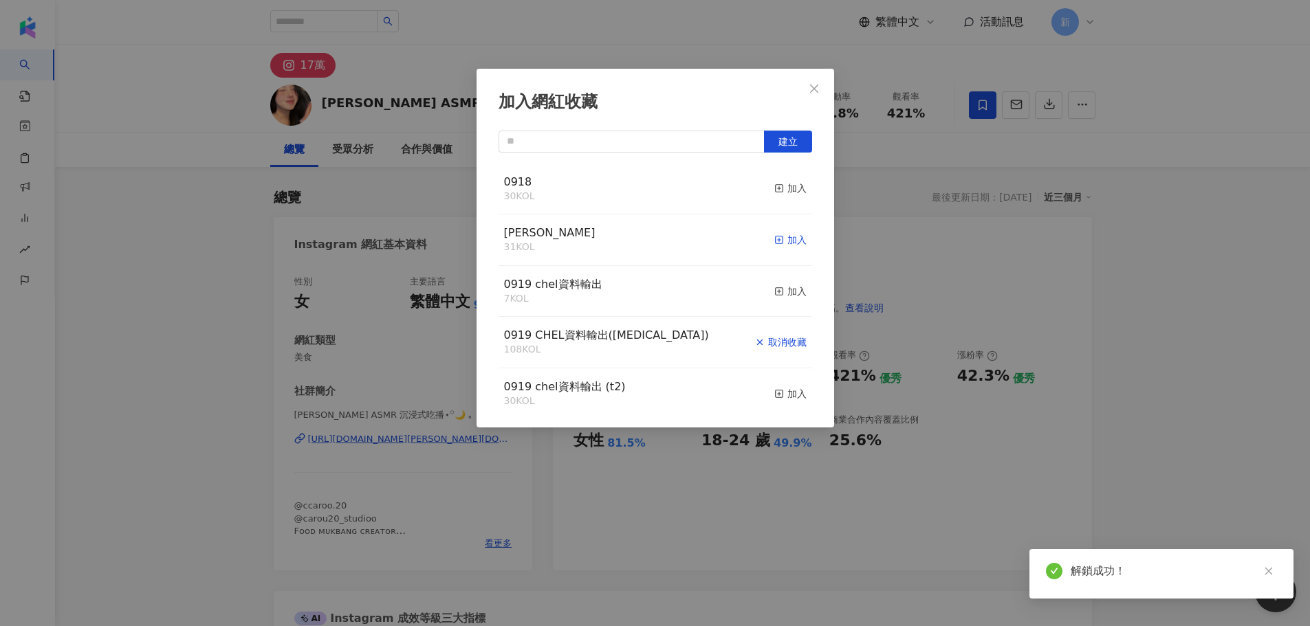
click at [780, 243] on div "加入" at bounding box center [790, 239] width 32 height 15
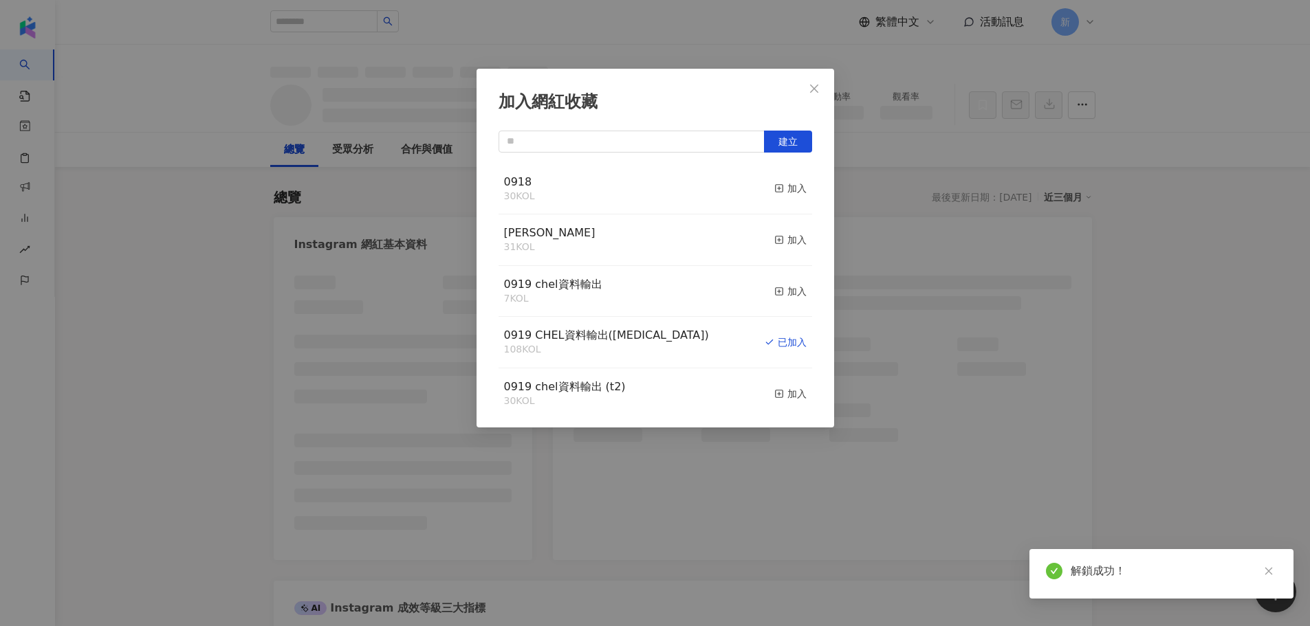
click at [817, 87] on icon "close" at bounding box center [813, 88] width 11 height 11
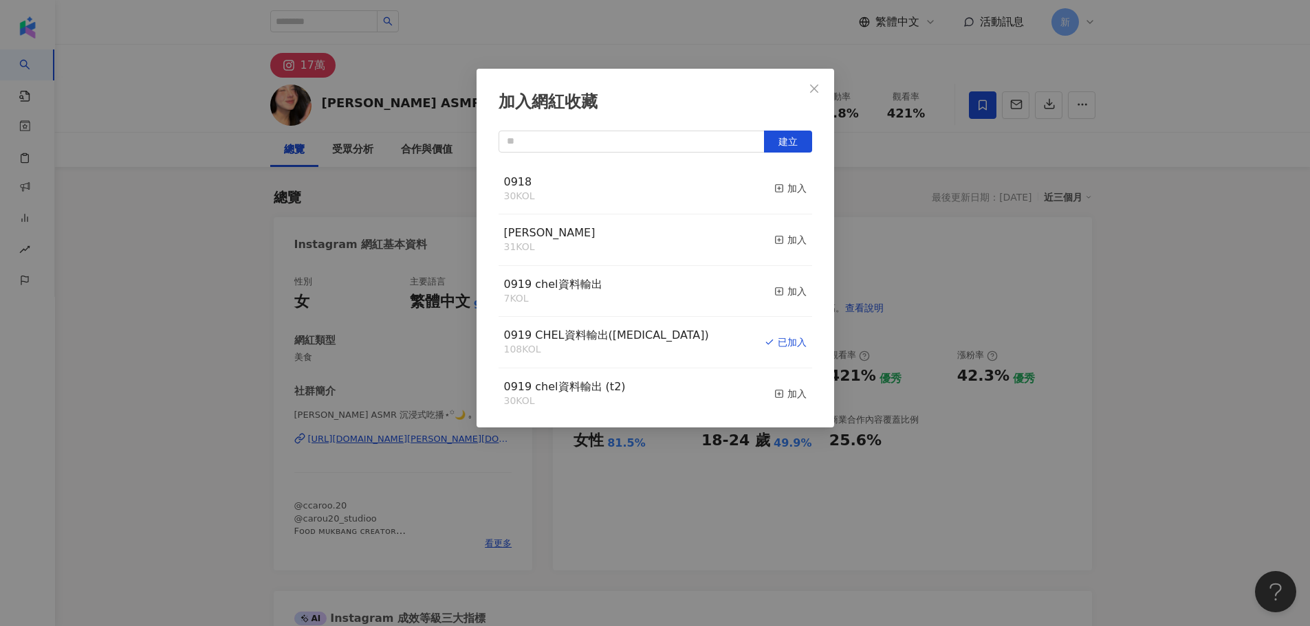
click at [811, 83] on div "加入網紅收藏 建立 0918 30 KOL 加入 chelsey 31 KOL 加入 0919 chel資料輸出 7 KOL 加入 0919 CHEL資料輸出…" at bounding box center [655, 313] width 1310 height 626
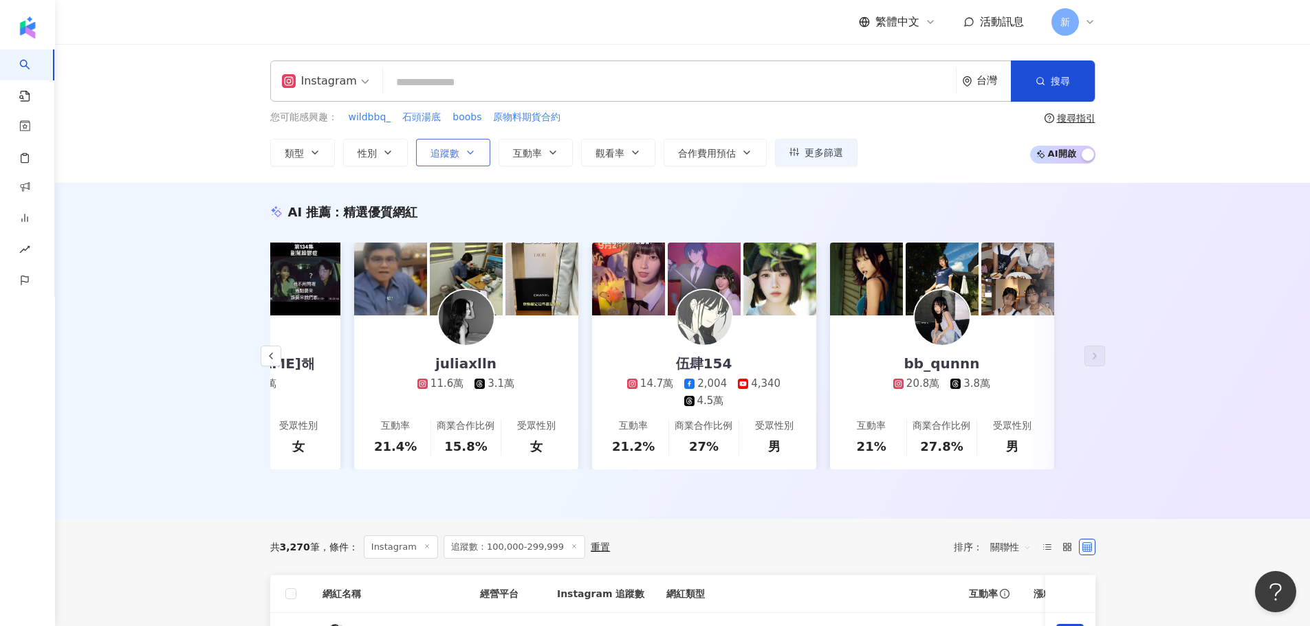
click at [469, 155] on icon "button" at bounding box center [470, 152] width 11 height 11
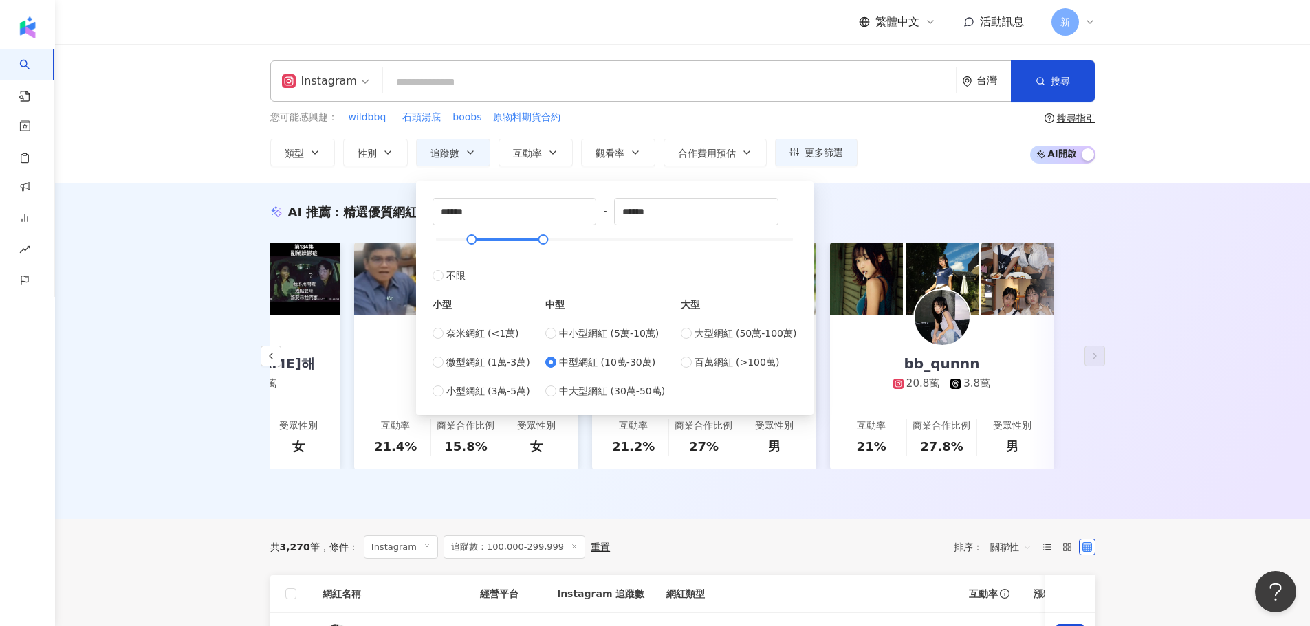
click at [606, 343] on div "中小型網紅 (5萬-10萬) 中型網紅 (10萬-30萬) 中大型網紅 (30萬-50萬)" at bounding box center [605, 362] width 120 height 73
click at [604, 339] on span "中小型網紅 (5萬-10萬)" at bounding box center [609, 333] width 100 height 15
type input "*****"
drag, startPoint x: 476, startPoint y: 211, endPoint x: 430, endPoint y: 214, distance: 46.9
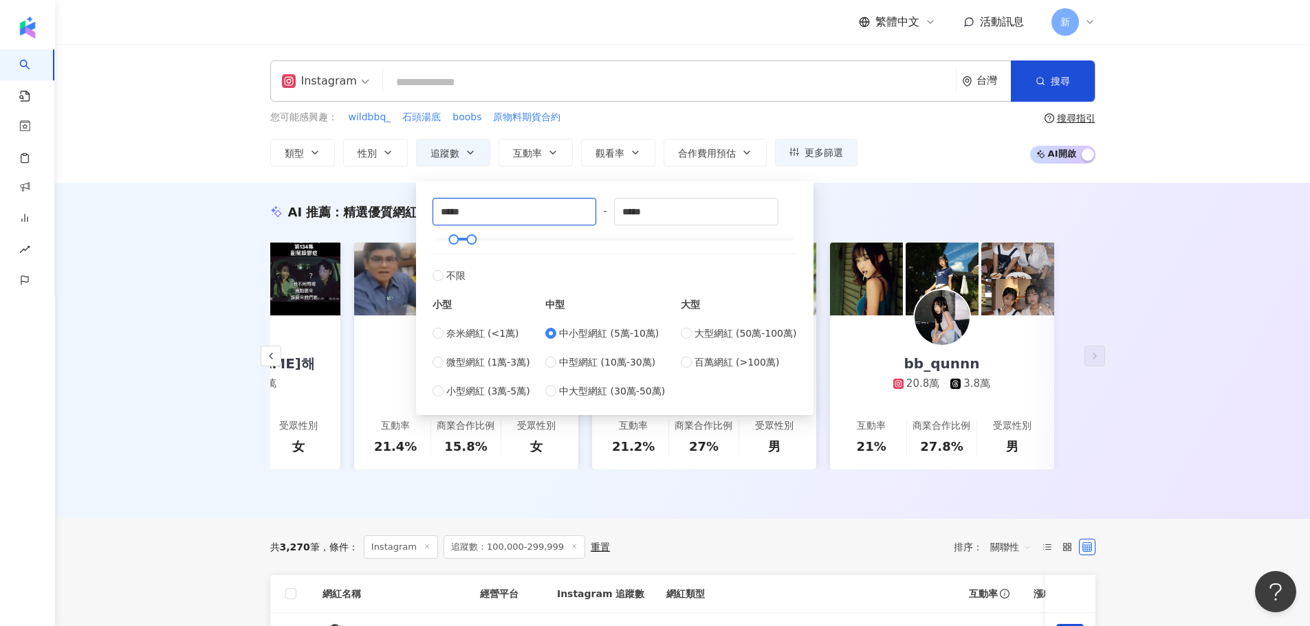
click at [430, 214] on div "***** - ***** 不限 小型 奈米網紅 (<1萬) 微型網紅 (1萬-3萬) 小型網紅 (3萬-5萬) 中型 中小型網紅 (5萬-10萬) 中型網紅…" at bounding box center [614, 298] width 381 height 217
click at [609, 145] on button "觀看率" at bounding box center [618, 152] width 74 height 27
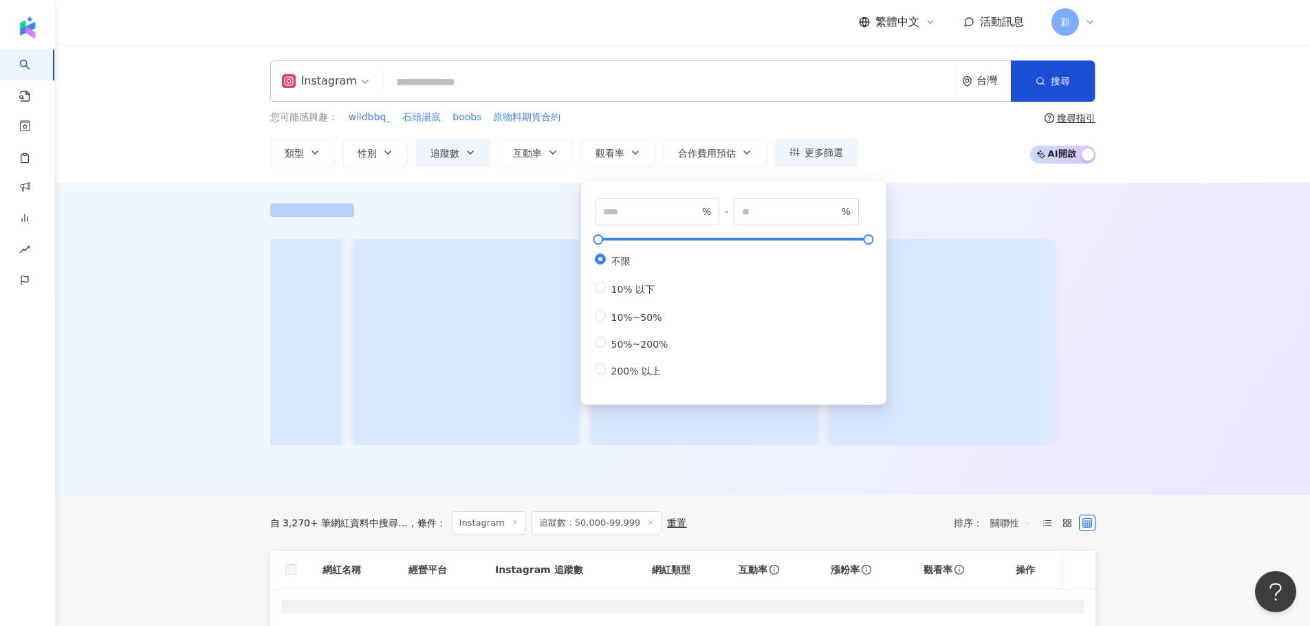
click at [584, 96] on div "Instagram 台灣 搜尋 6abc6238-4ac7-4b31-957e-d74ab6c8dc27 Shopee 蝦皮購物 27,900,440 追蹤者…" at bounding box center [682, 80] width 825 height 41
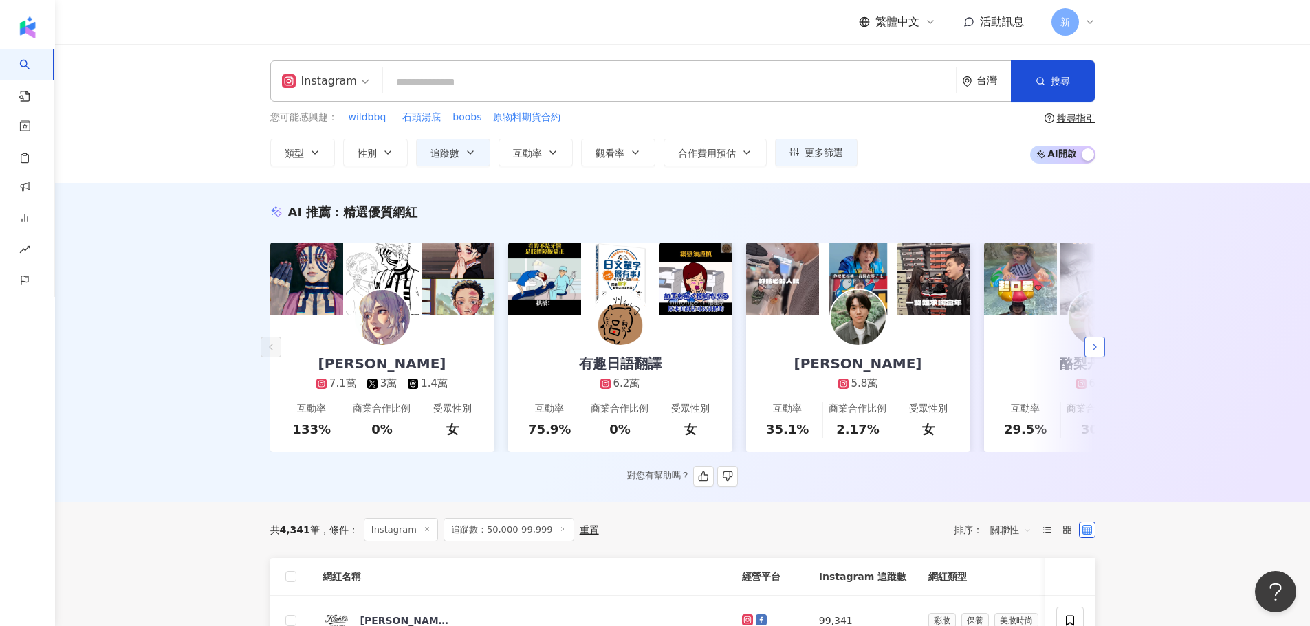
click at [1099, 353] on icon "button" at bounding box center [1094, 347] width 11 height 11
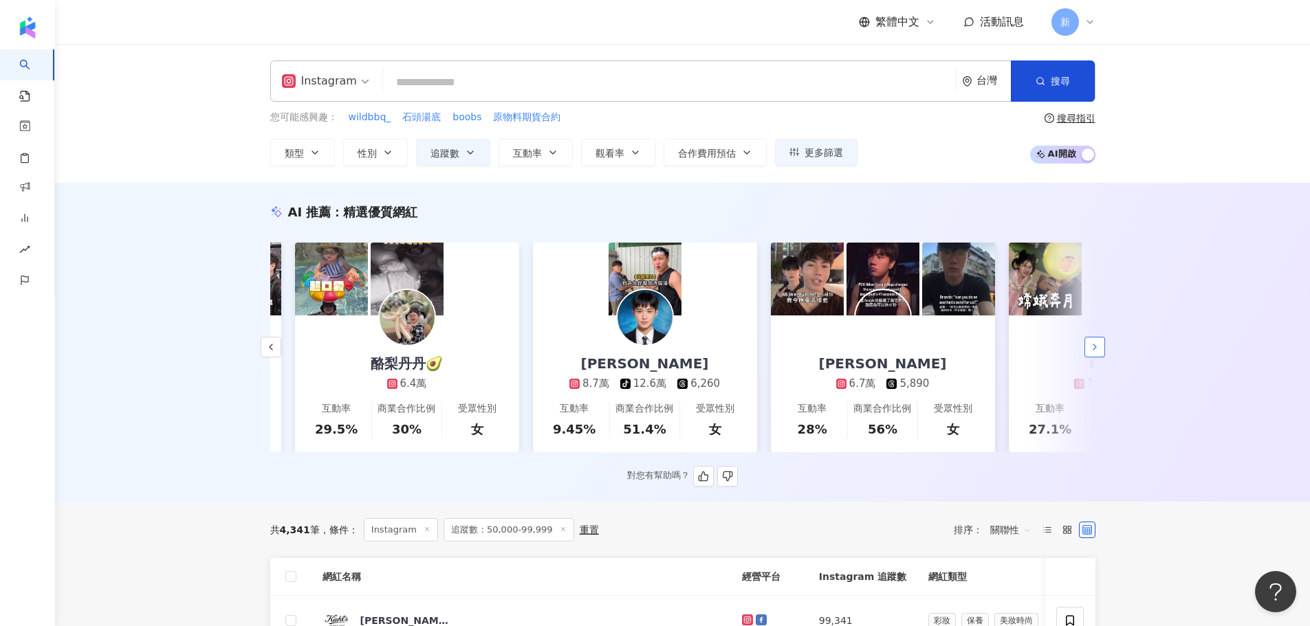
scroll to position [0, 714]
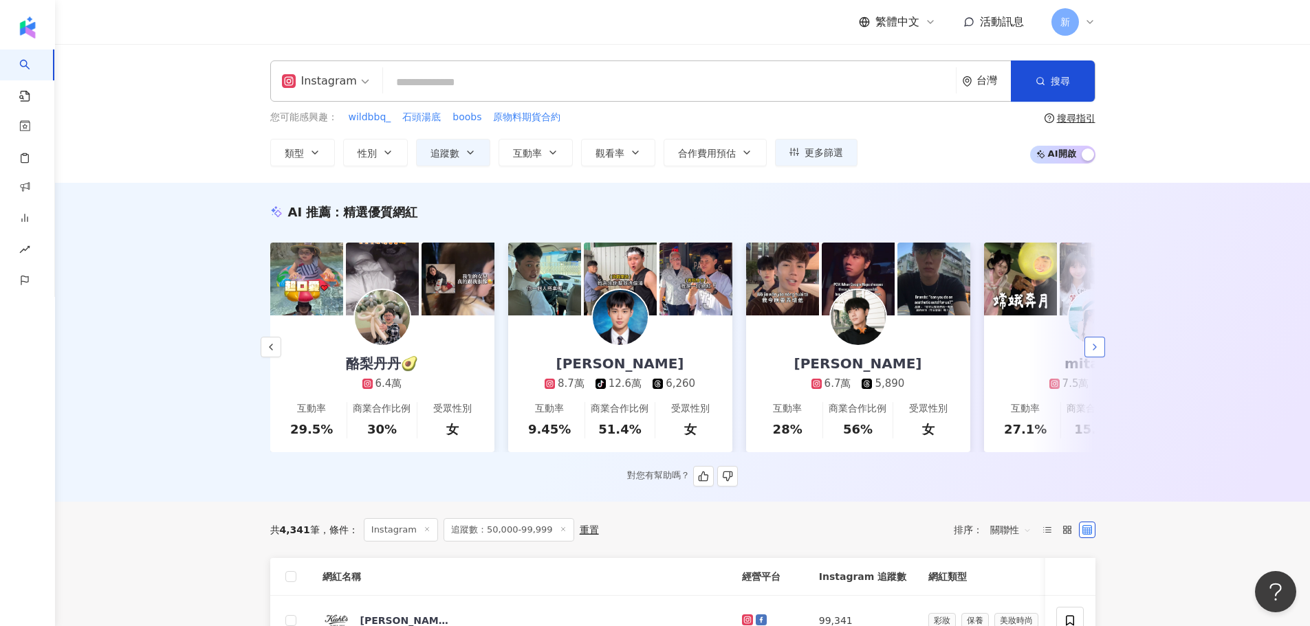
click at [1088, 351] on button "button" at bounding box center [1094, 347] width 21 height 21
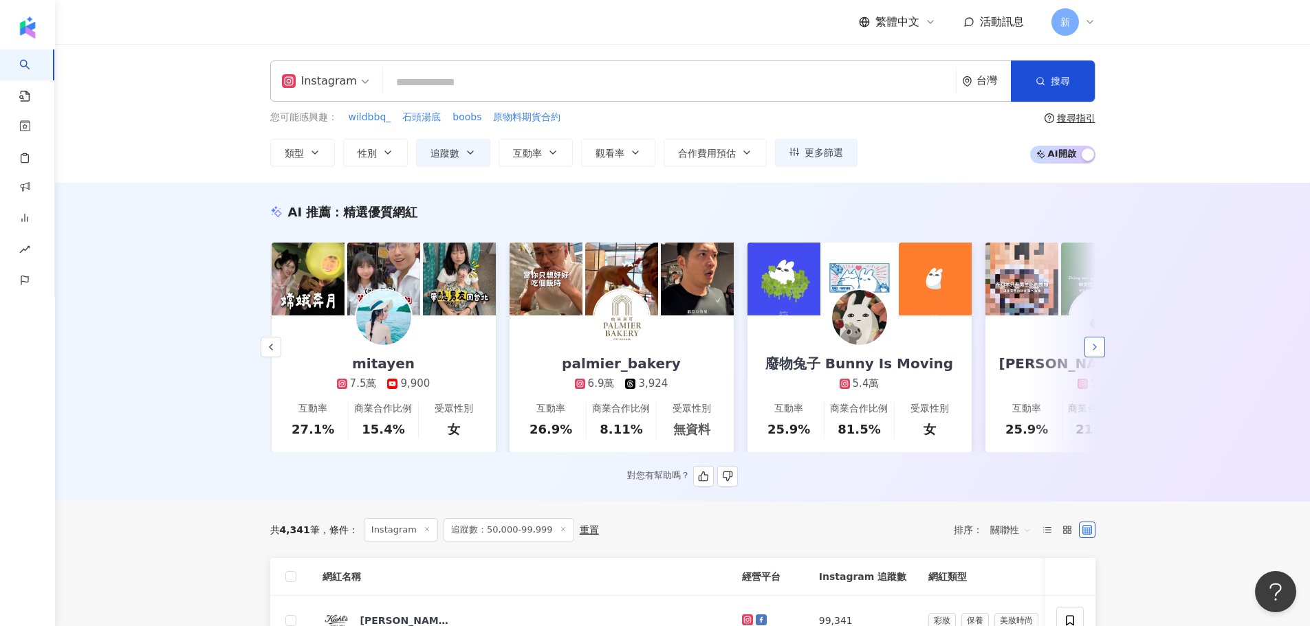
scroll to position [0, 1427]
click at [1089, 351] on icon "button" at bounding box center [1094, 347] width 11 height 11
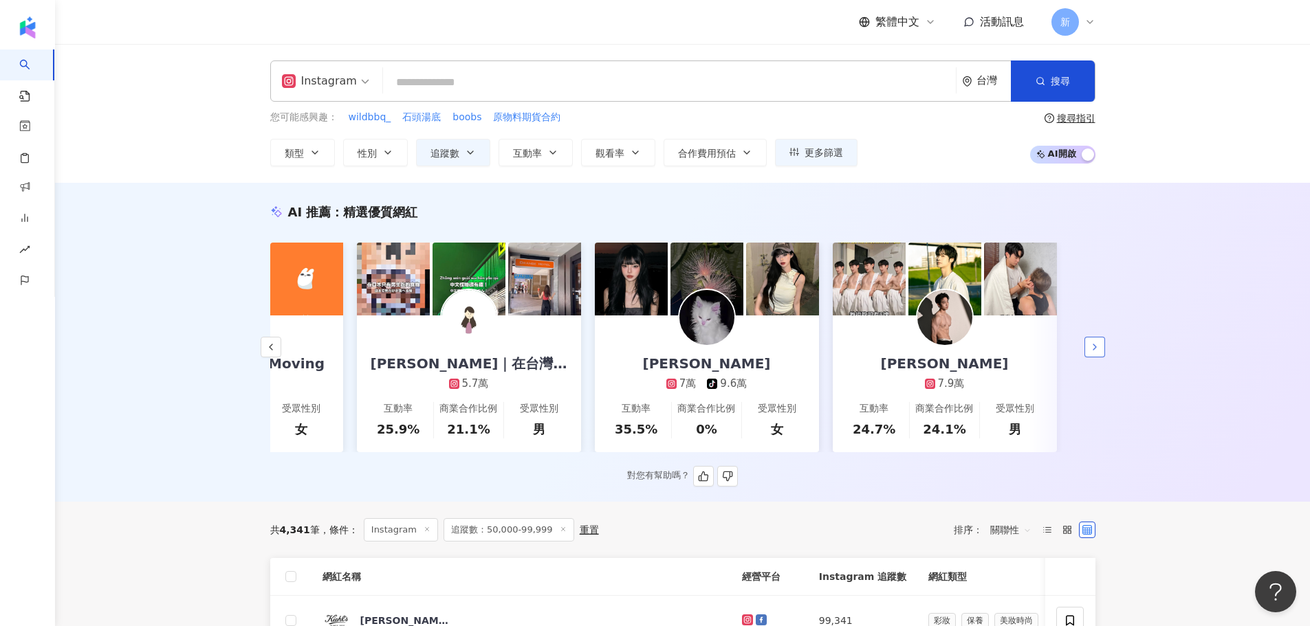
scroll to position [0, 2057]
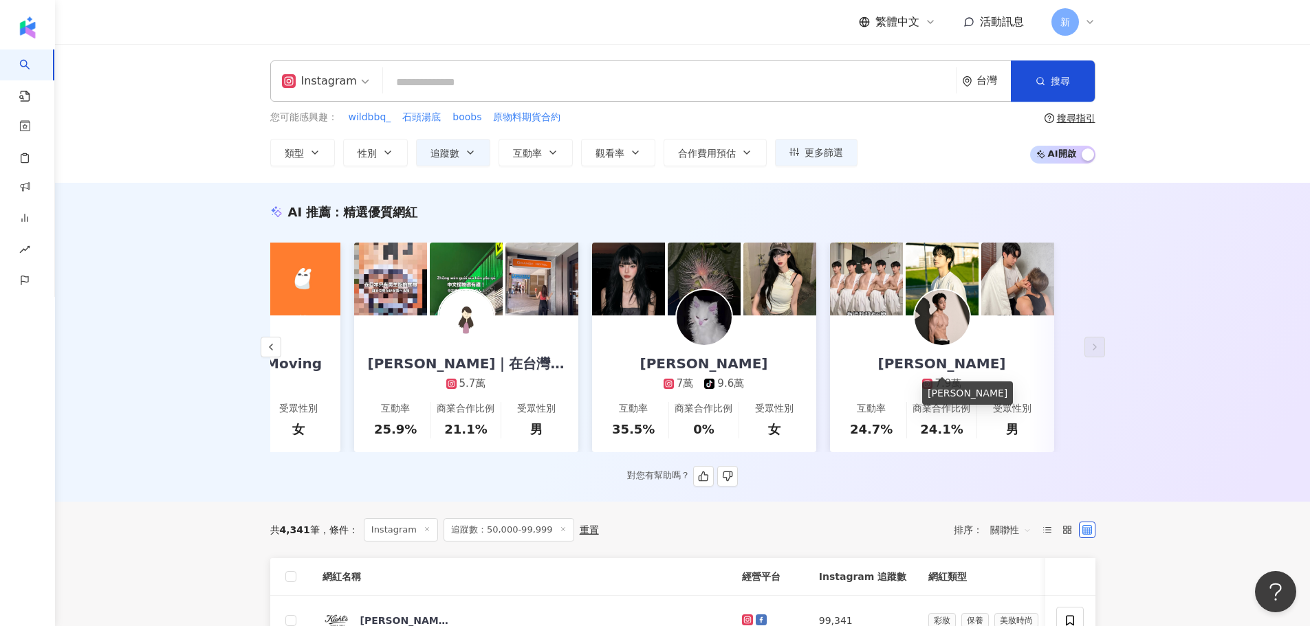
click at [950, 370] on div "[PERSON_NAME]" at bounding box center [941, 363] width 155 height 19
click at [472, 156] on icon "button" at bounding box center [470, 152] width 11 height 11
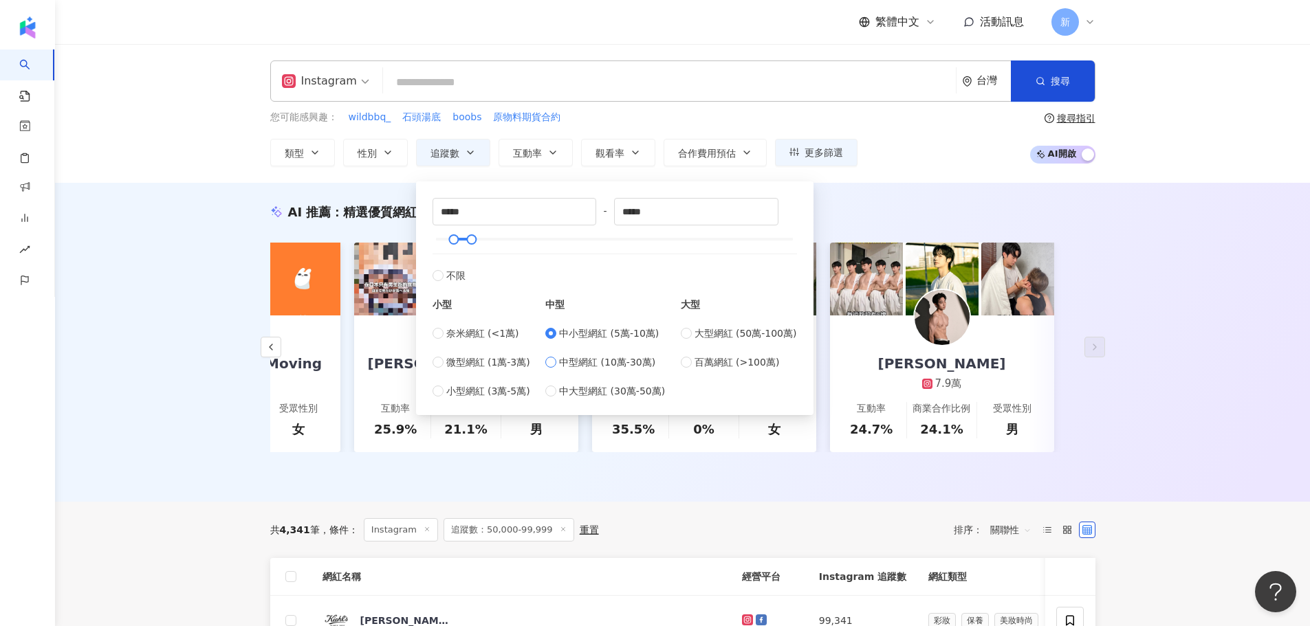
click at [563, 362] on span "中型網紅 (10萬-30萬)" at bounding box center [607, 362] width 96 height 15
type input "******"
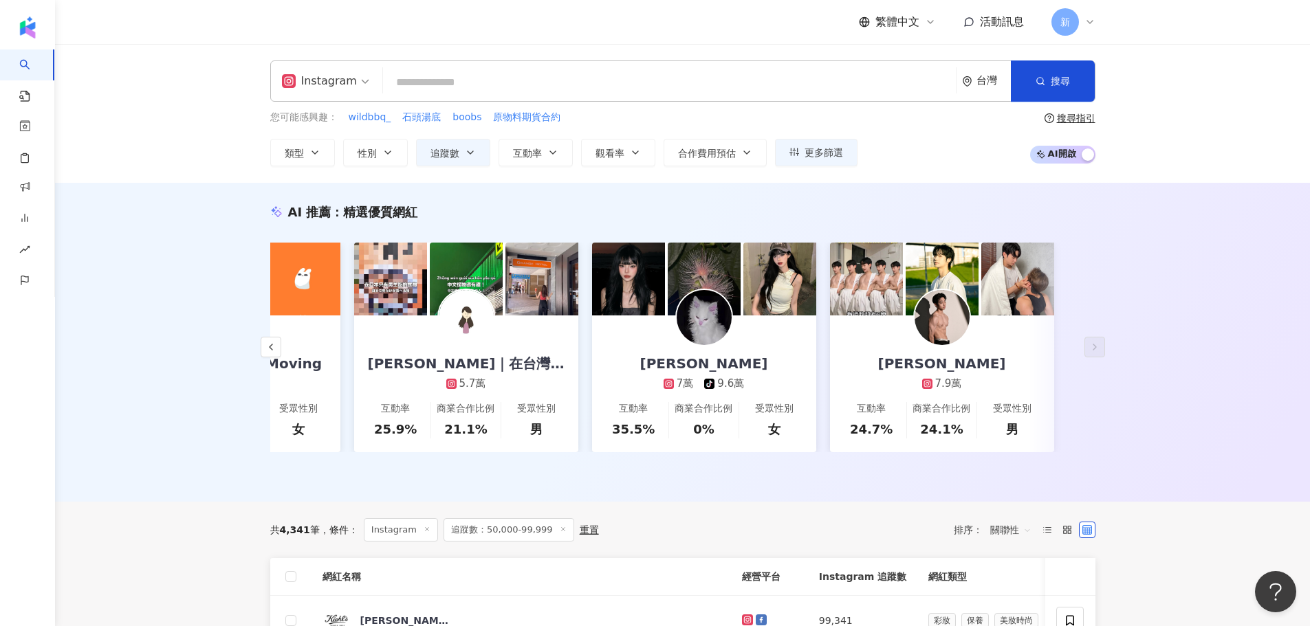
click at [661, 174] on div "Instagram 台灣 搜尋 6abc6238-4ac7-4b31-957e-d74ab6c8dc27 Shopee 蝦皮購物 27,900,440 追蹤者…" at bounding box center [682, 113] width 1255 height 139
click at [625, 150] on button "觀看率" at bounding box center [618, 152] width 74 height 27
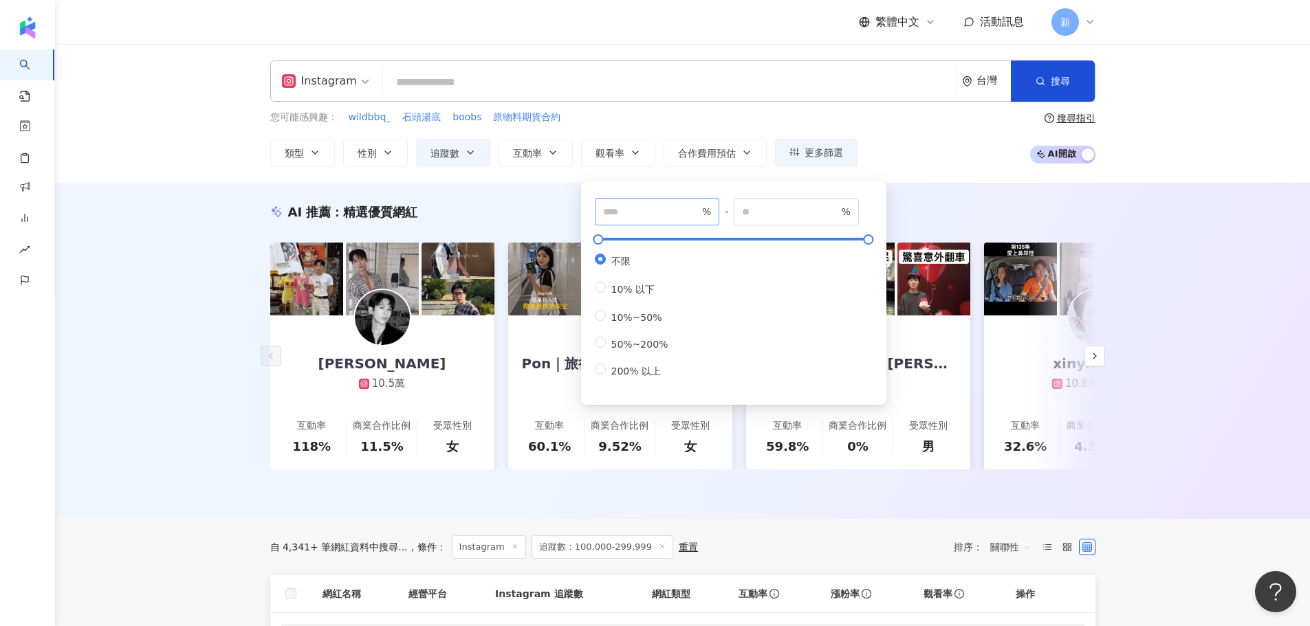
click at [631, 220] on span "%" at bounding box center [657, 211] width 125 height 27
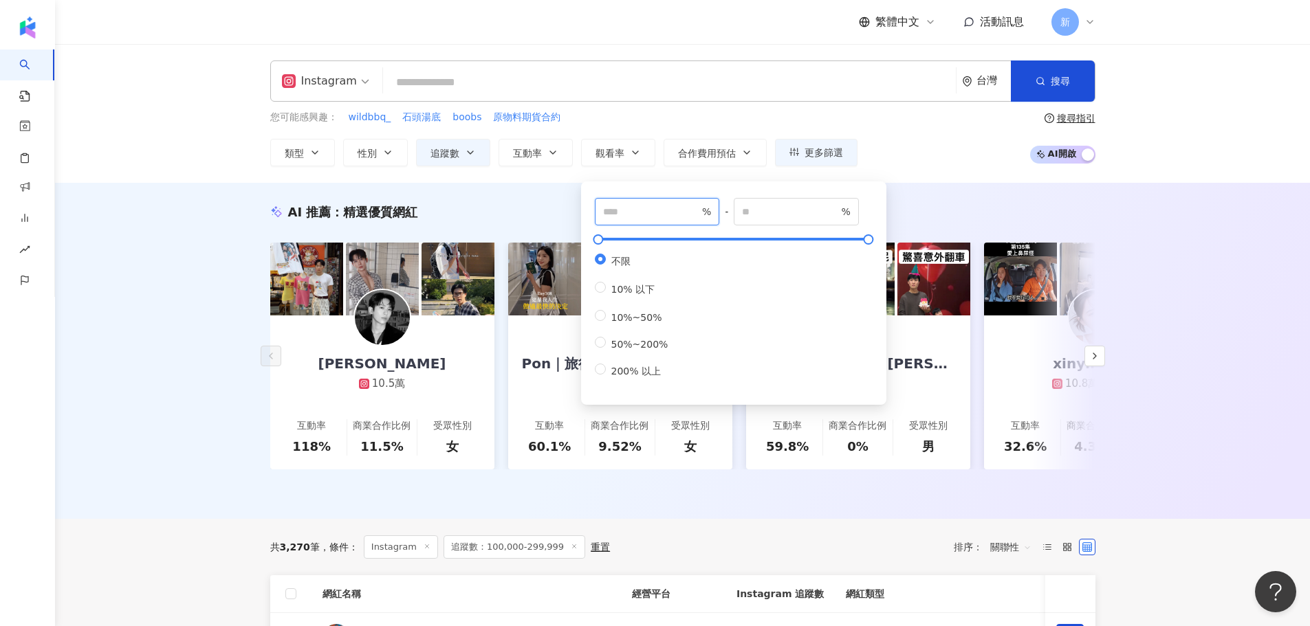
click at [630, 210] on input "number" at bounding box center [651, 211] width 96 height 15
type input "***"
click at [961, 187] on div "AI 推薦 ： 精選優質網紅 Leiro Lai 10.5萬 互動率 118% 商業合作比例 11.5% 受眾性別 女 Pon｜旅行食記｜豐盛生活 ｜穿搭分享…" at bounding box center [682, 351] width 1255 height 336
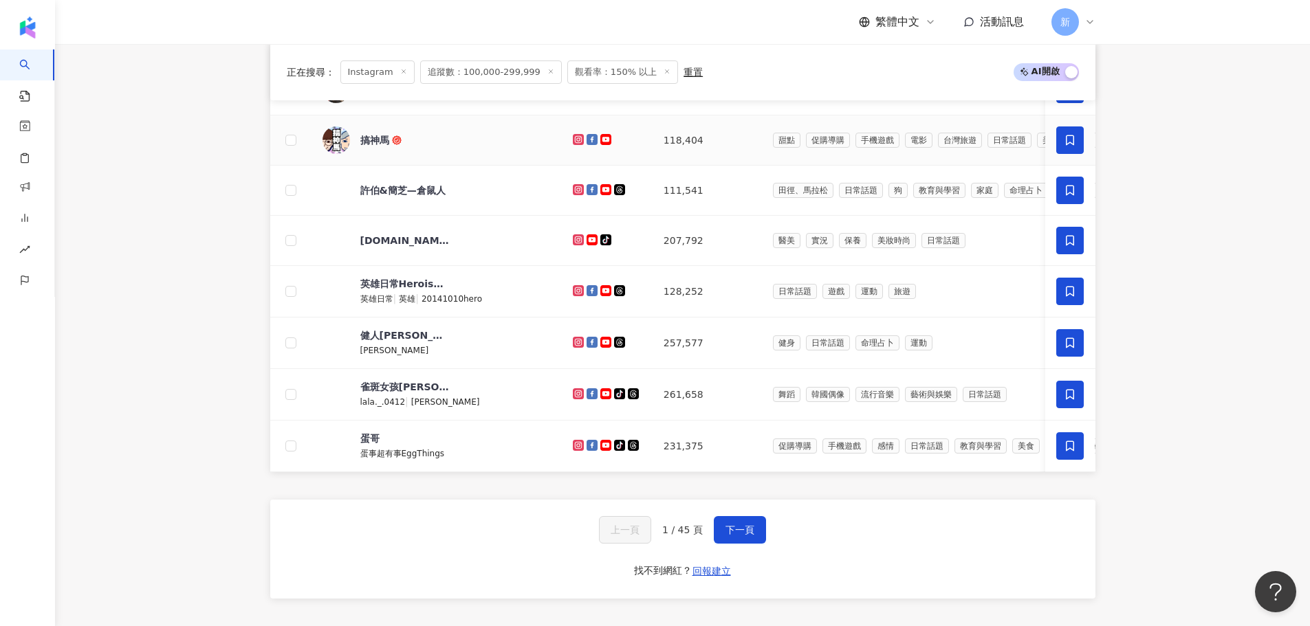
scroll to position [756, 0]
click at [733, 535] on span "下一頁" at bounding box center [739, 529] width 29 height 11
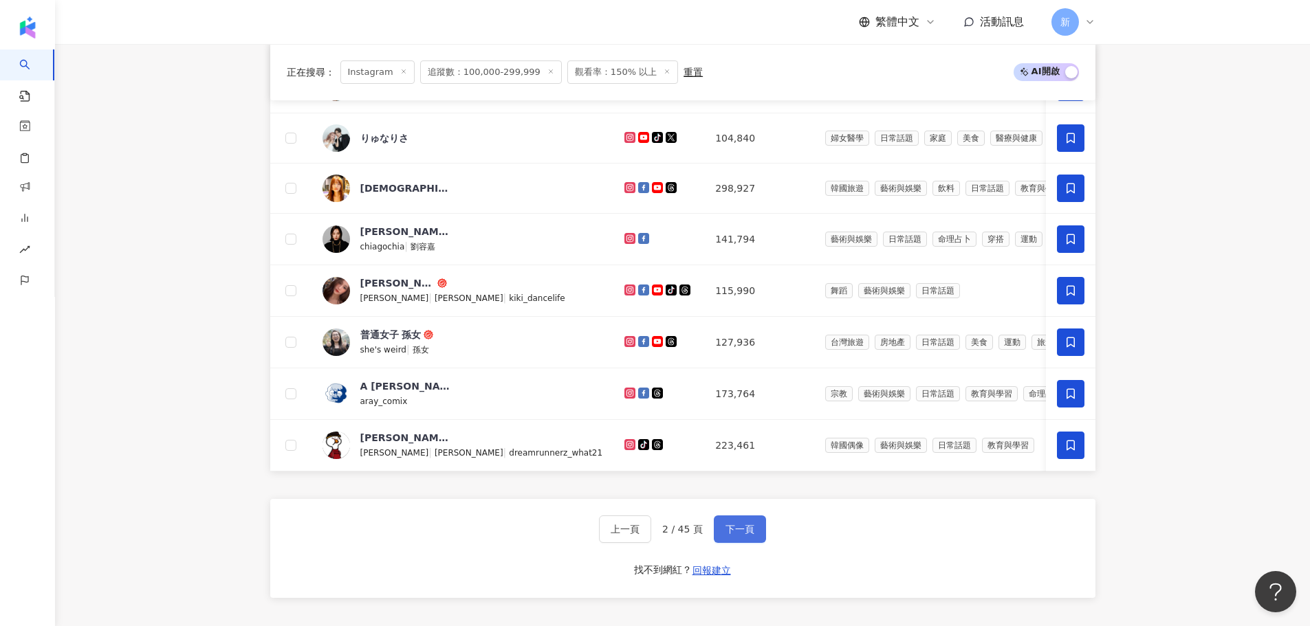
click at [727, 535] on span "下一頁" at bounding box center [739, 529] width 29 height 11
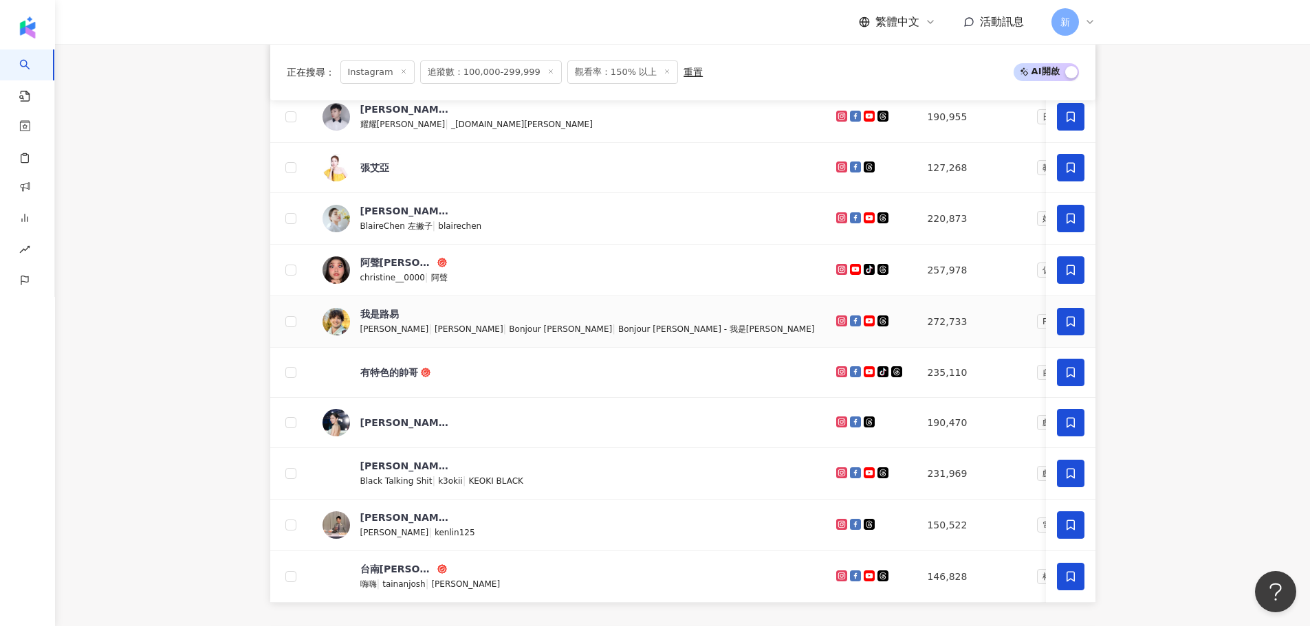
scroll to position [825, 0]
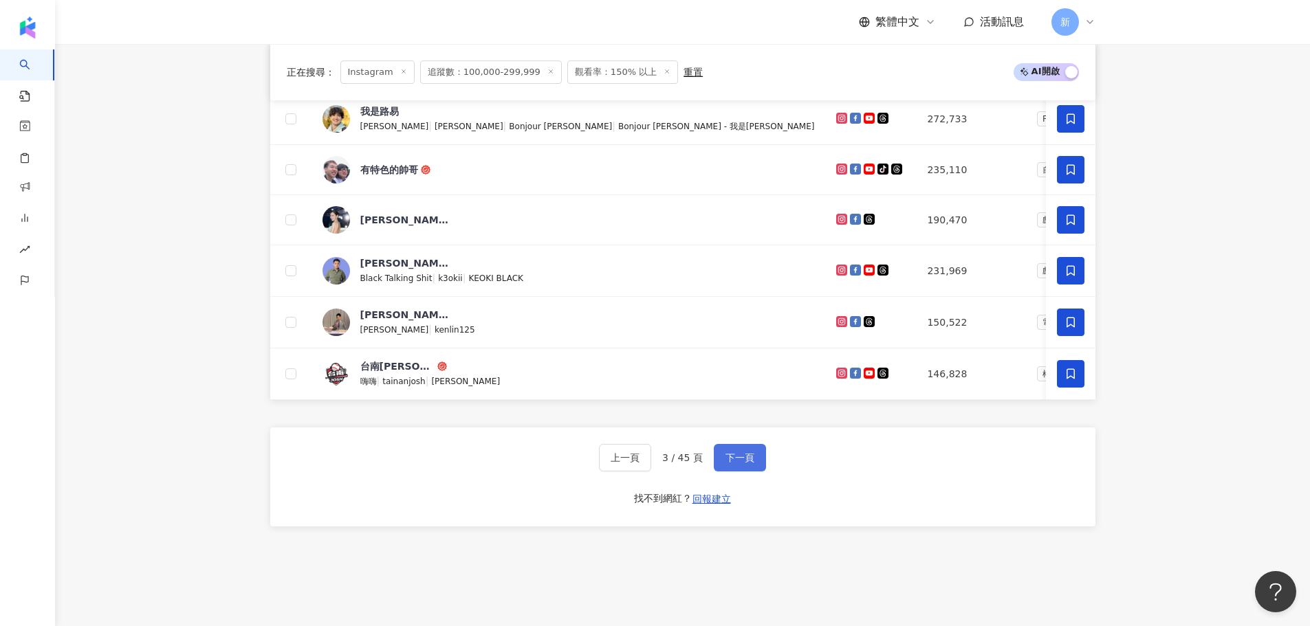
click at [733, 463] on span "下一頁" at bounding box center [739, 457] width 29 height 11
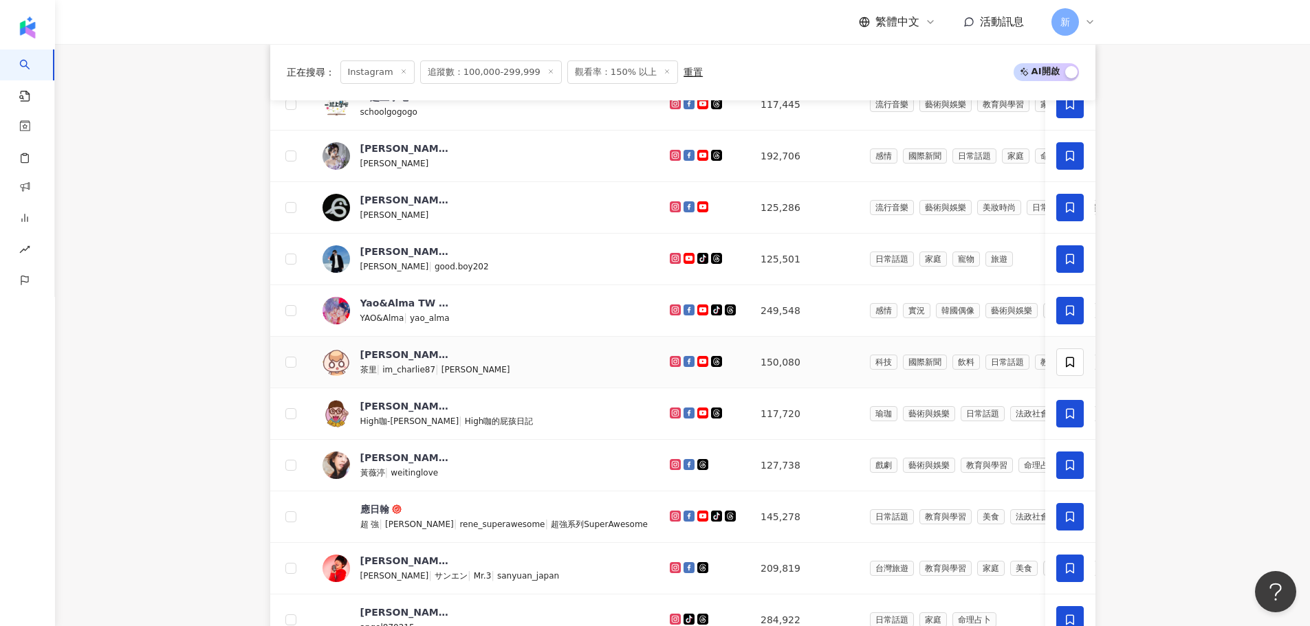
scroll to position [550, 0]
